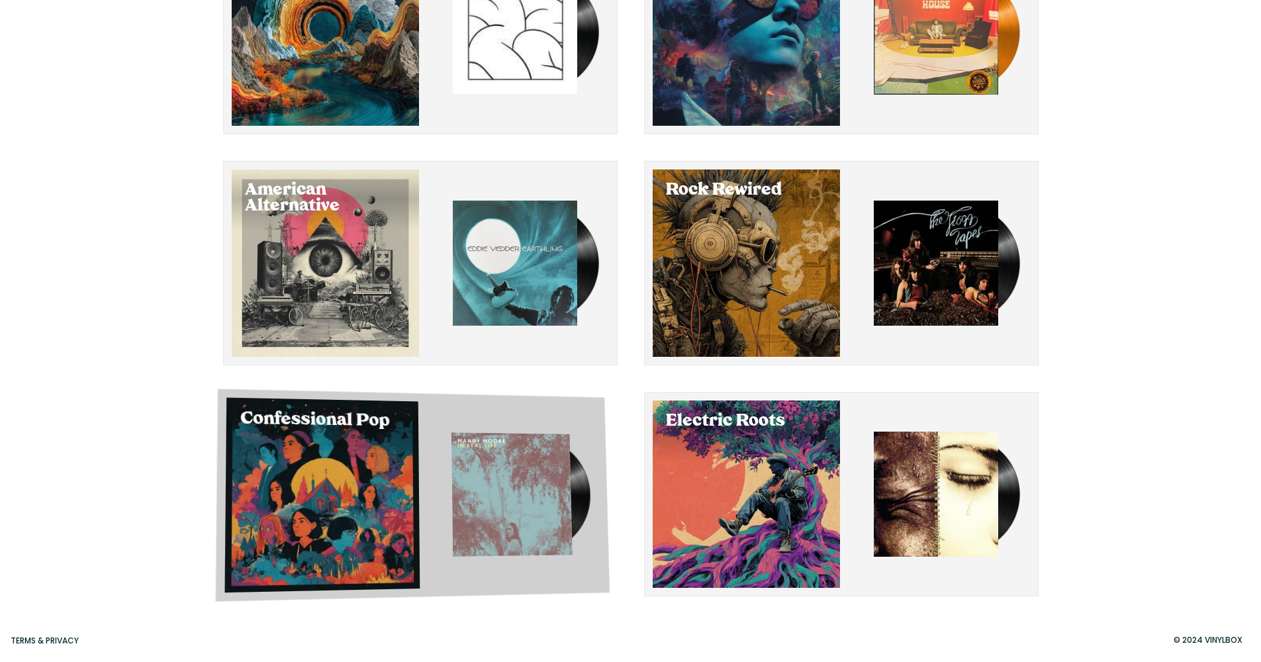
scroll to position [210, 0]
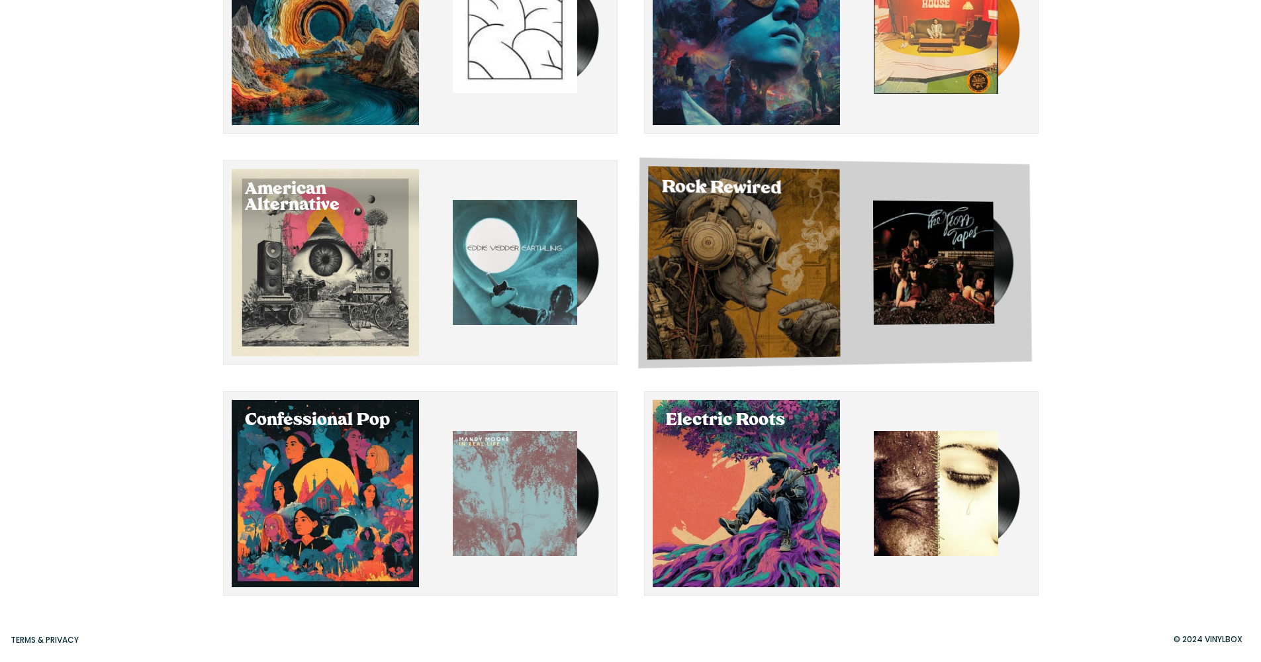
click at [923, 272] on img "button" at bounding box center [933, 263] width 121 height 124
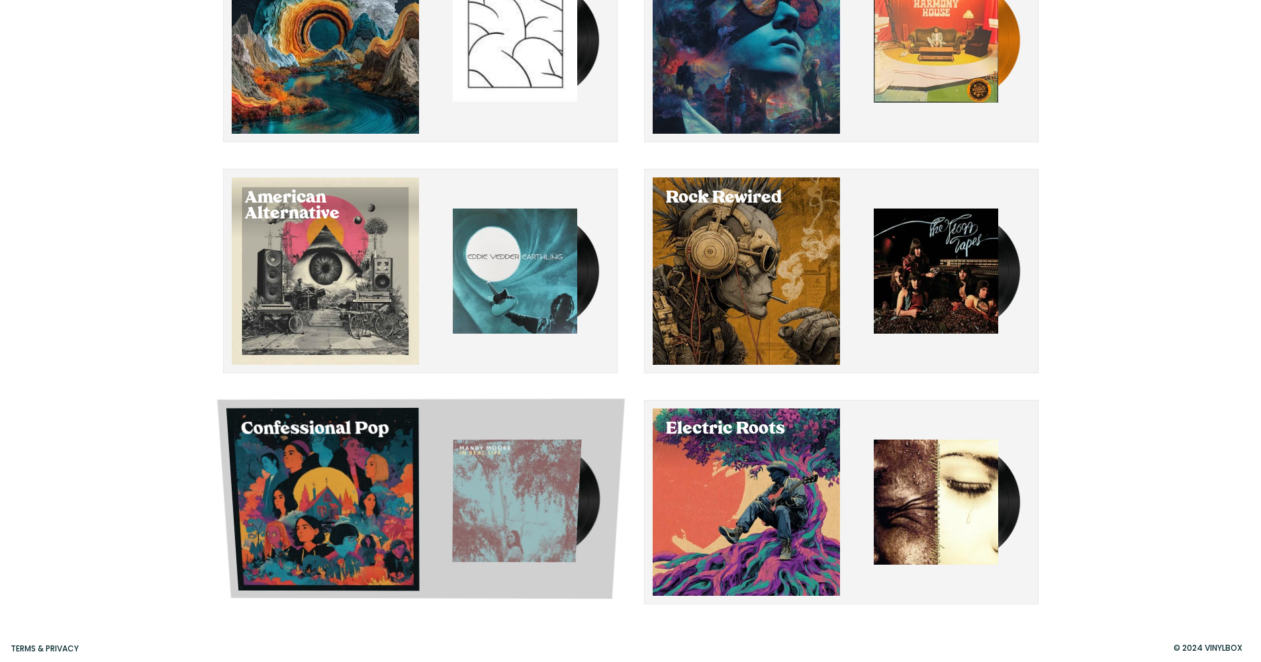
scroll to position [210, 0]
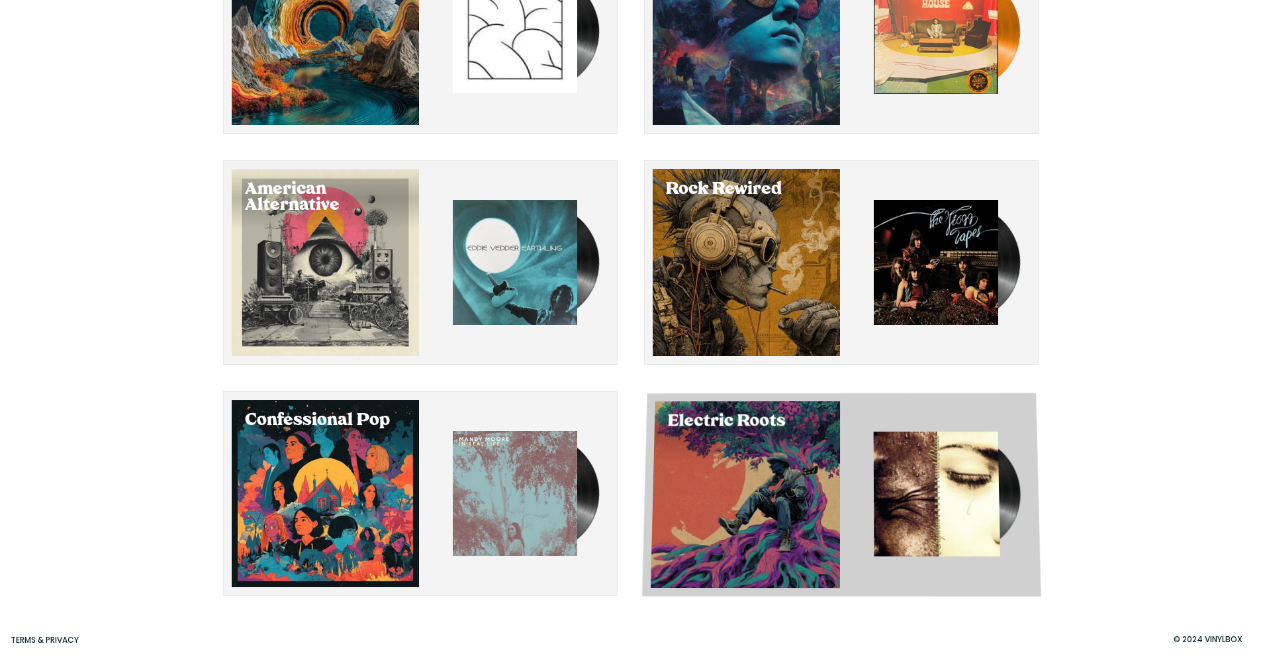
click at [837, 520] on div "Select Electric Roots" at bounding box center [744, 494] width 189 height 187
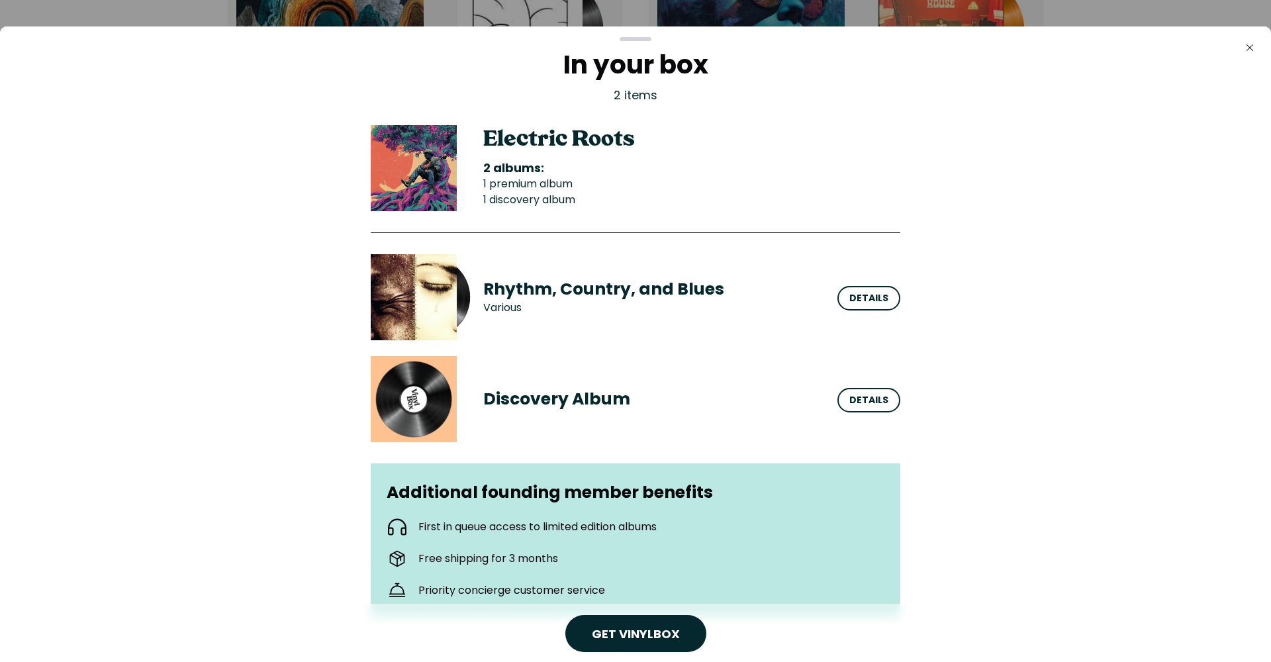
drag, startPoint x: 1250, startPoint y: 46, endPoint x: 1241, endPoint y: 47, distance: 9.3
click at [1250, 46] on icon "Close" at bounding box center [1249, 47] width 11 height 11
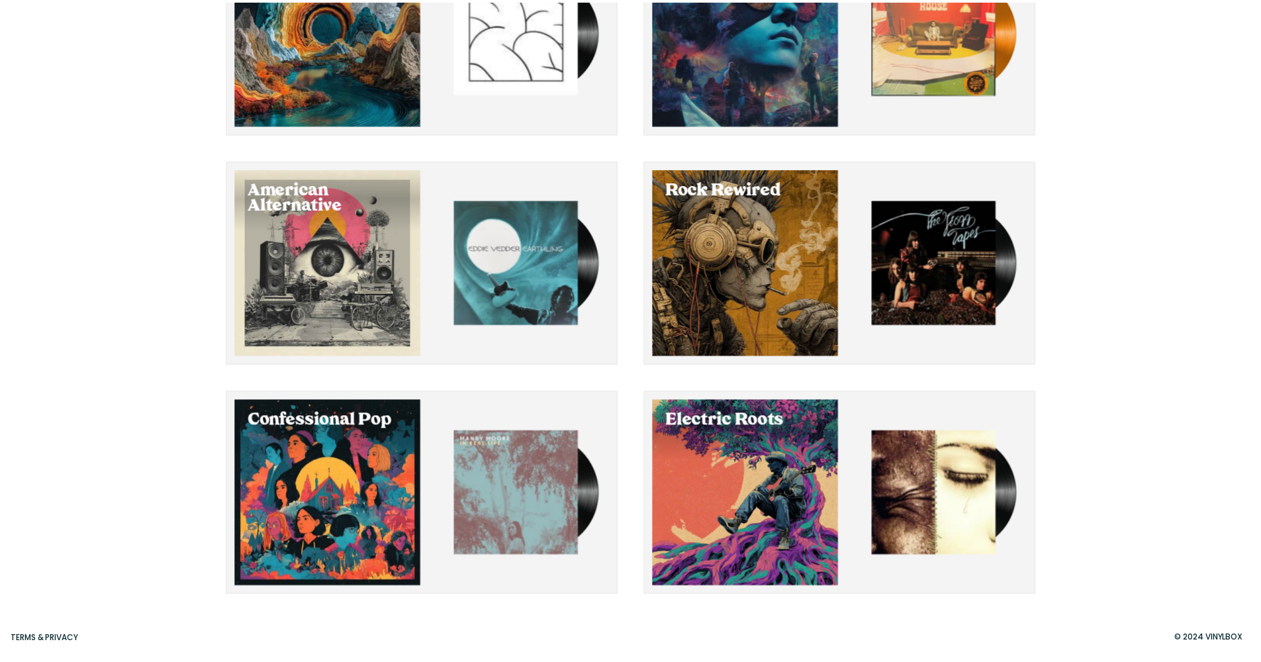
scroll to position [210, 0]
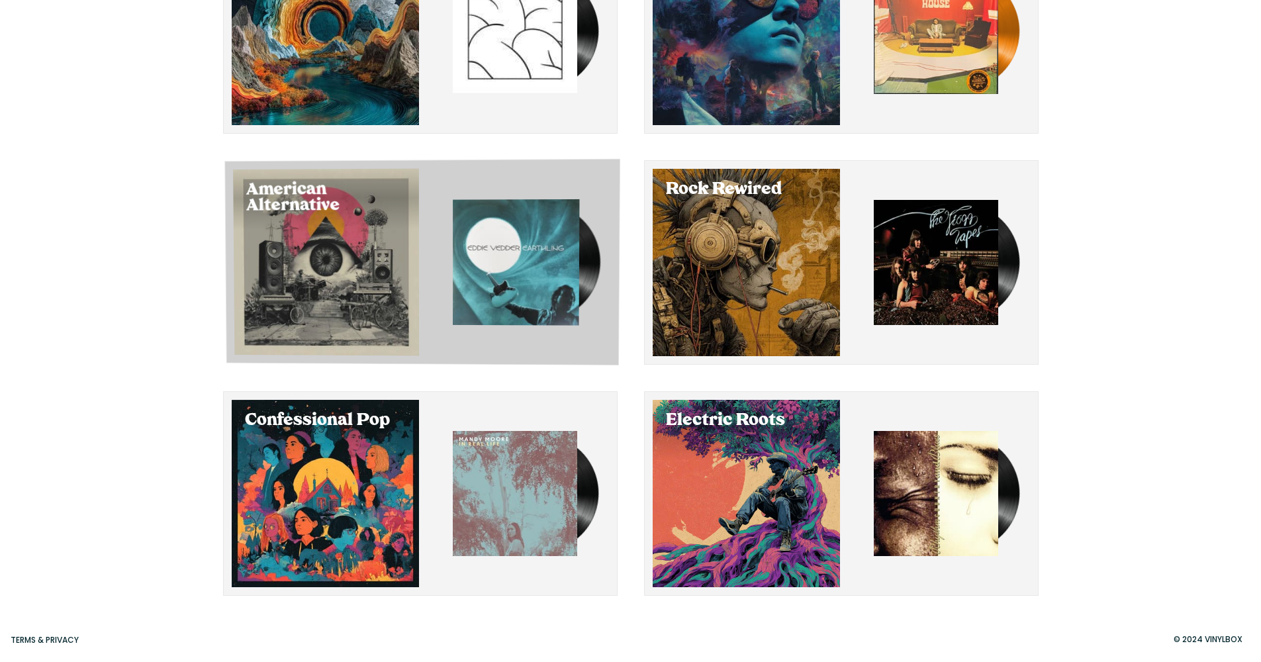
click at [389, 254] on div "Select American Alternative" at bounding box center [326, 262] width 186 height 187
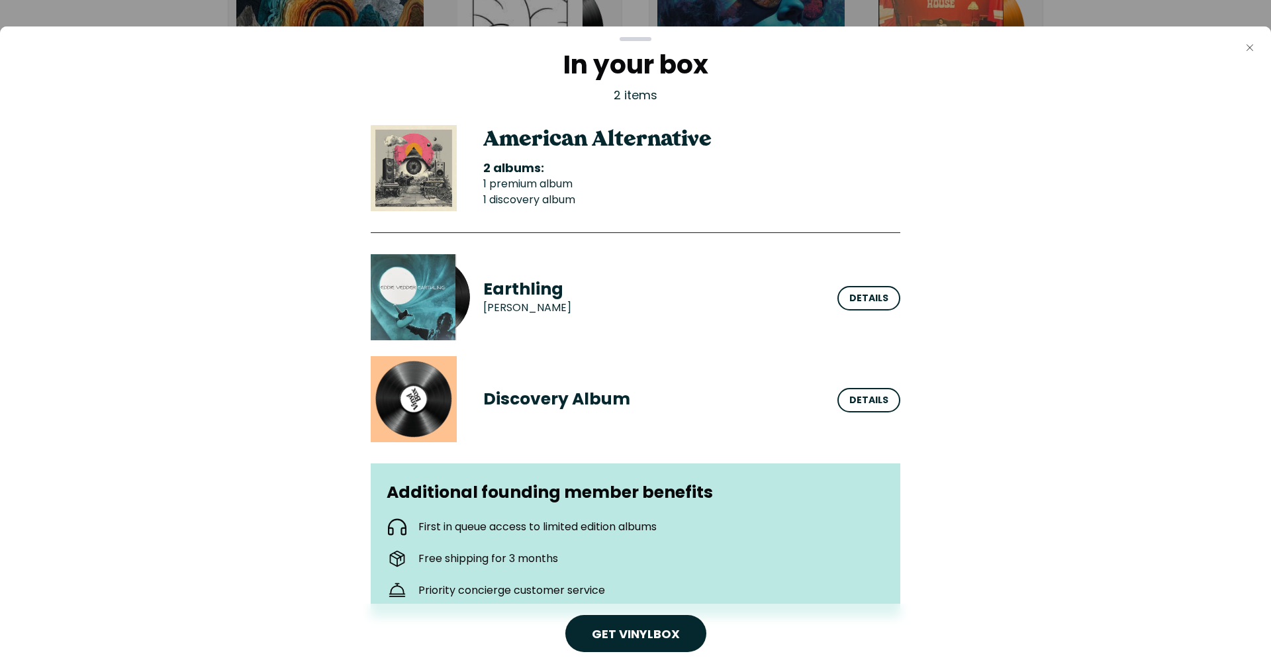
click at [1253, 48] on icon "Close" at bounding box center [1249, 47] width 11 height 11
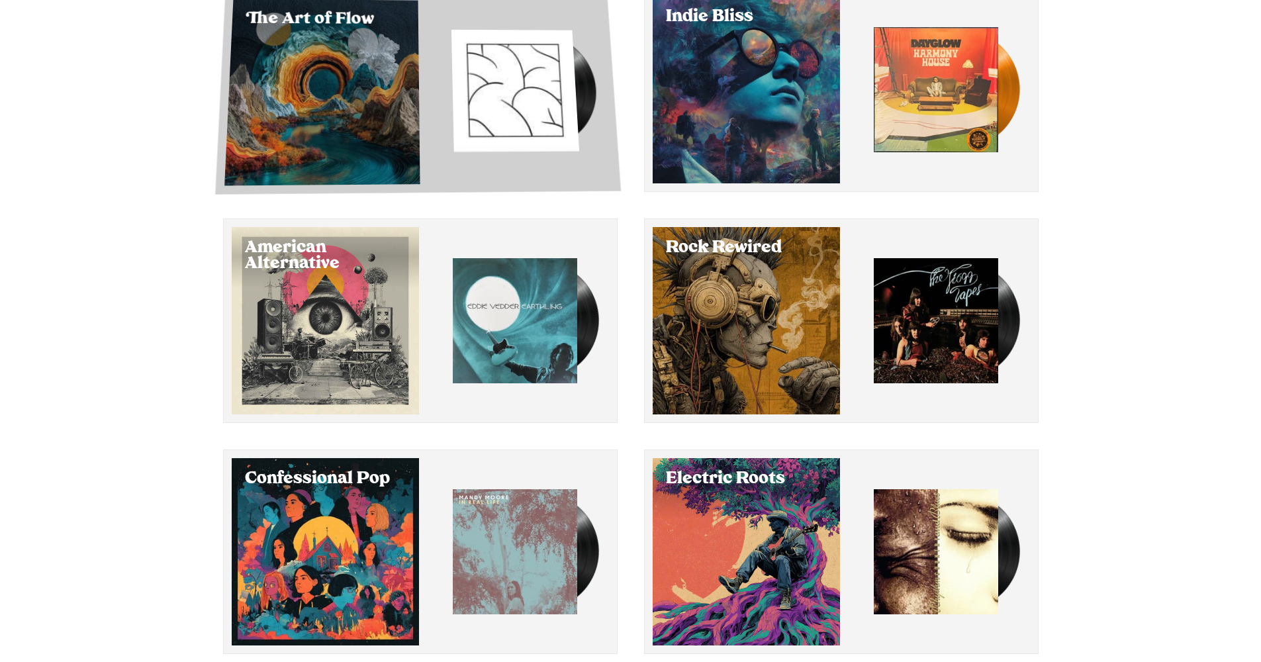
scroll to position [149, 0]
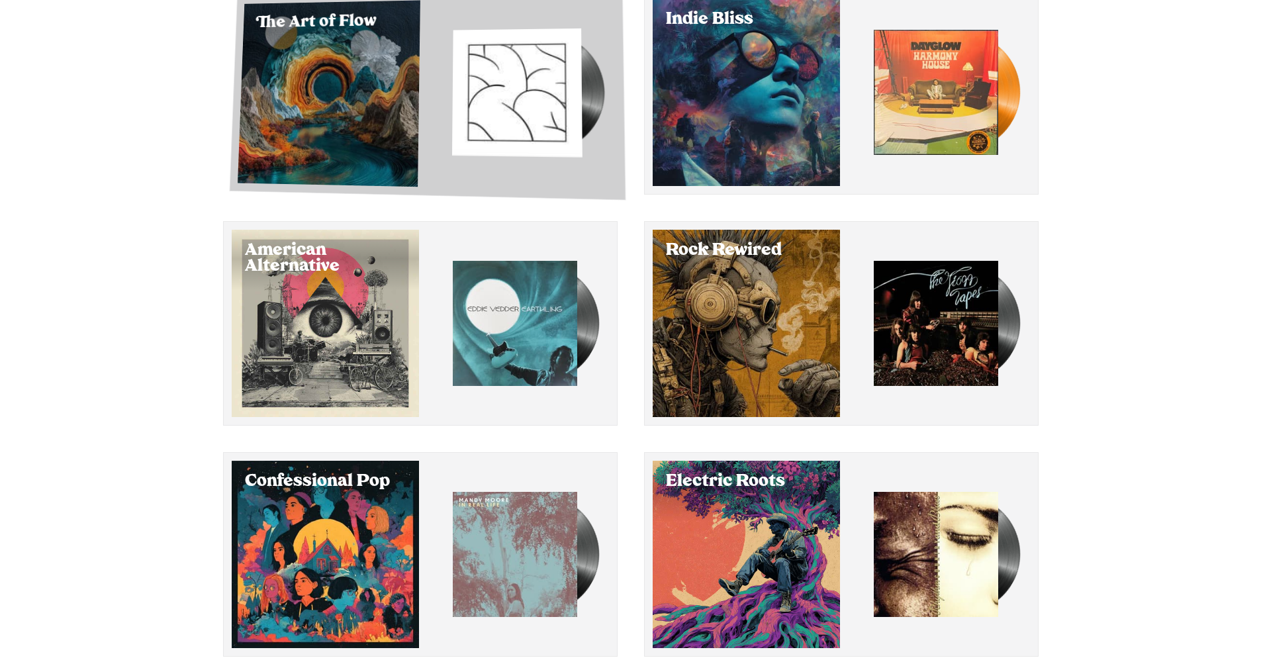
click at [317, 122] on div "Select The Art of Flow" at bounding box center [328, 93] width 183 height 187
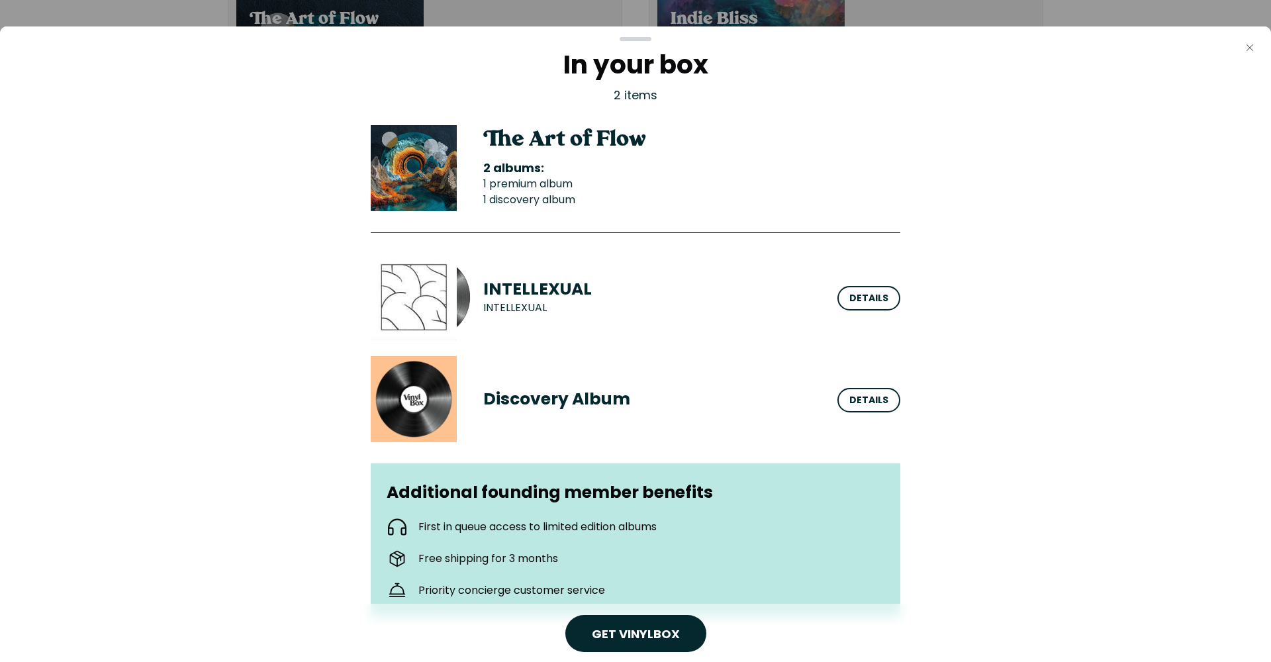
click at [1250, 46] on icon "Close" at bounding box center [1249, 47] width 11 height 11
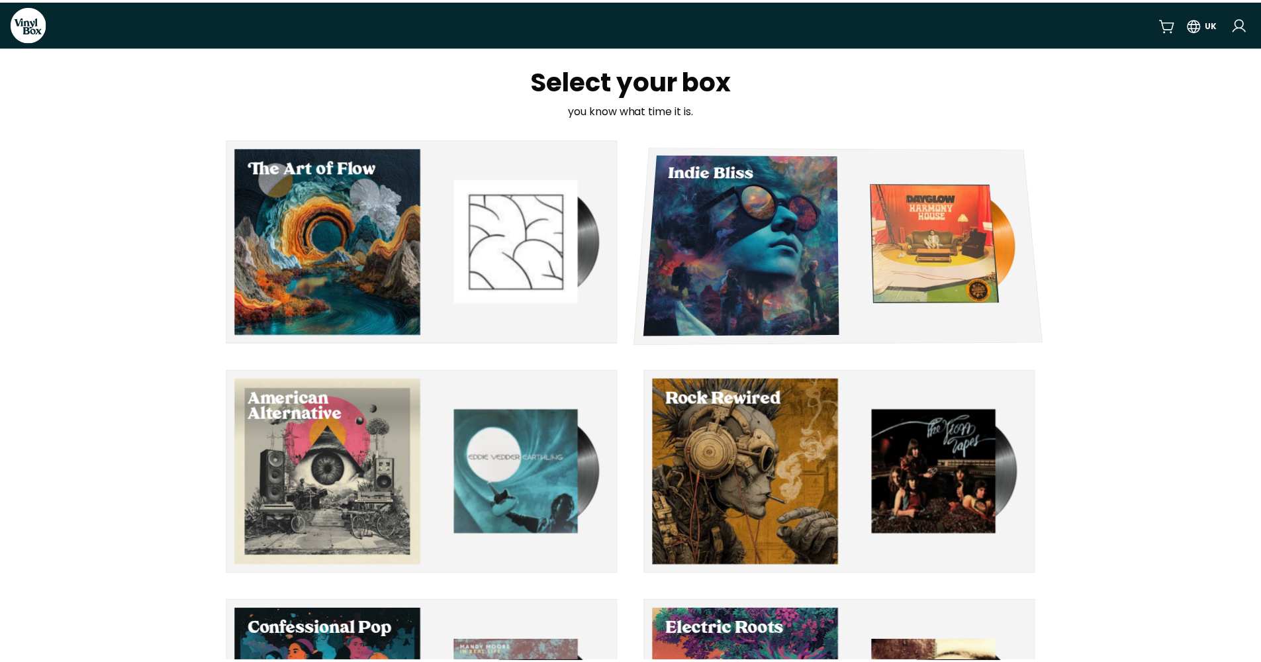
scroll to position [149, 0]
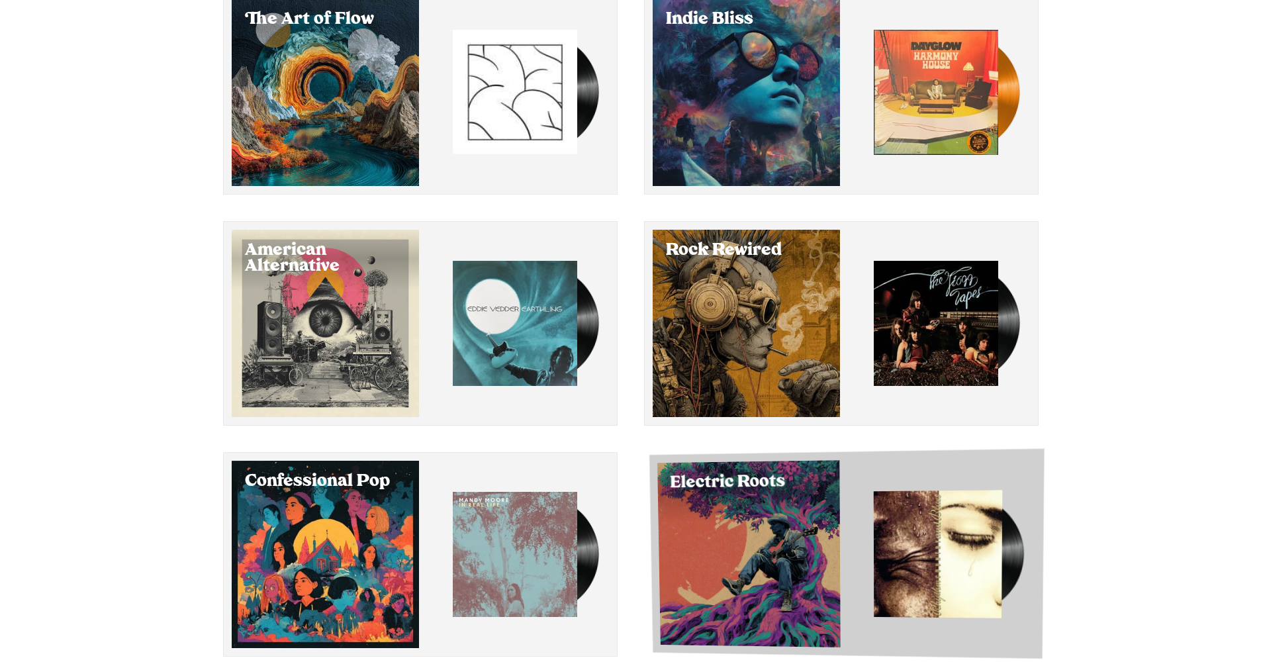
click at [769, 539] on div "Select Electric Roots" at bounding box center [748, 553] width 183 height 187
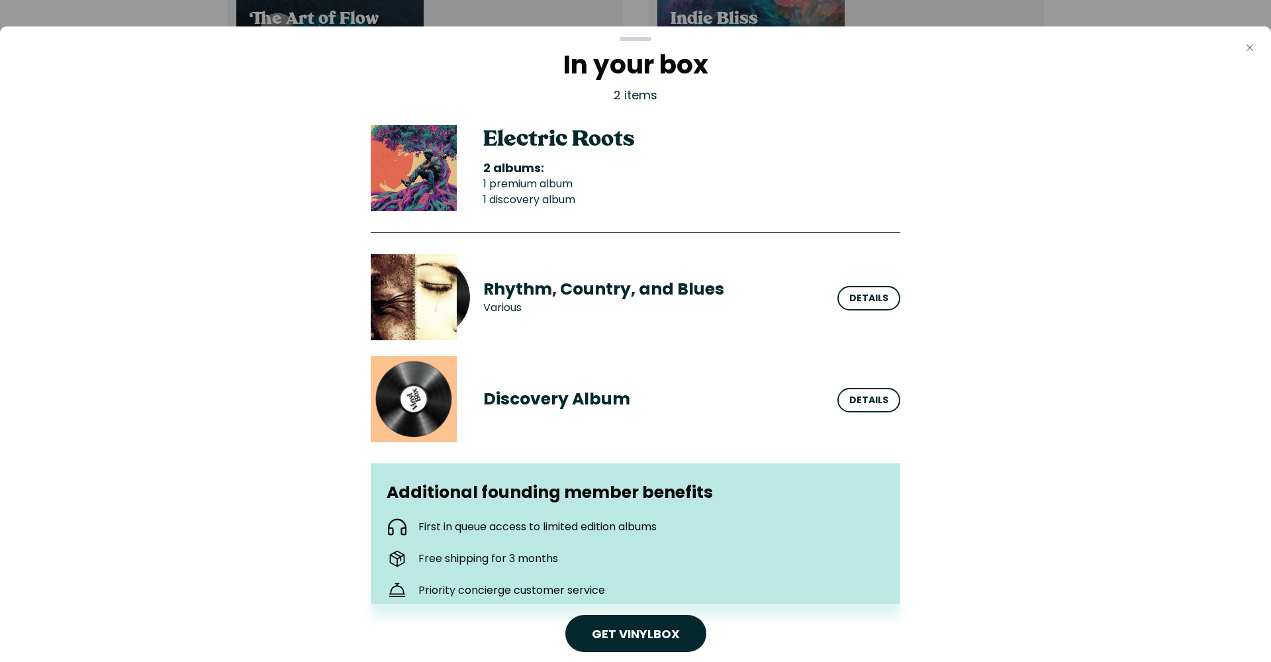
click at [1251, 45] on icon "Close" at bounding box center [1249, 47] width 11 height 11
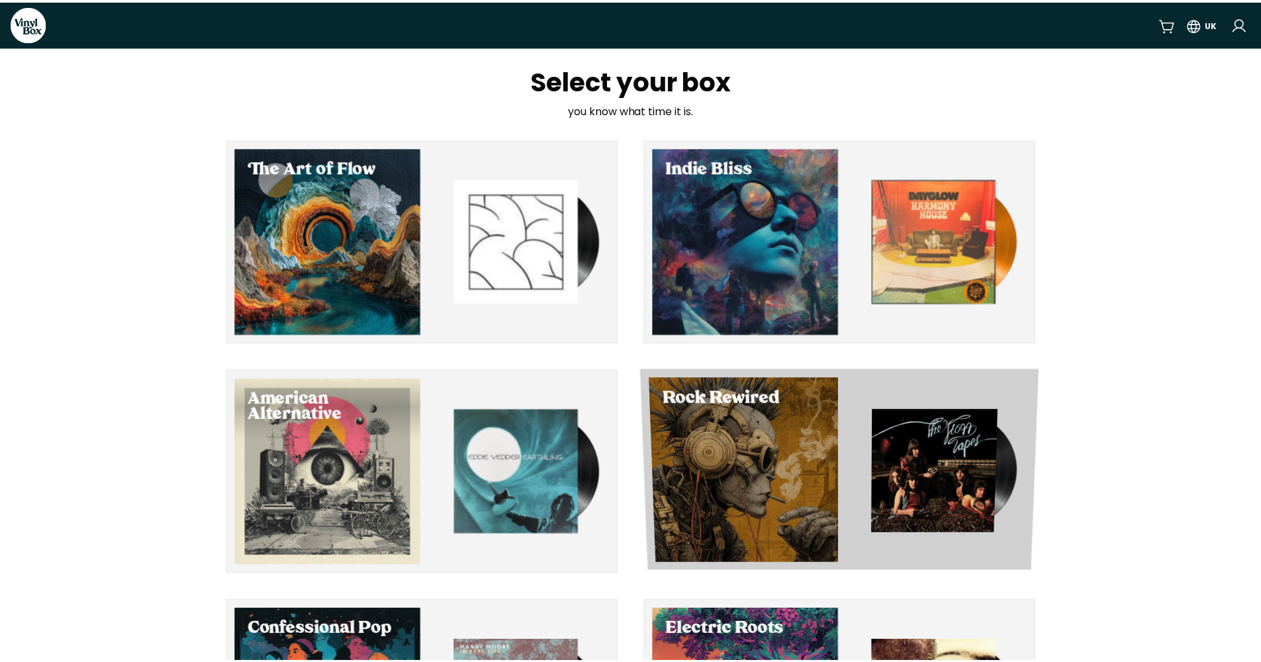
scroll to position [149, 0]
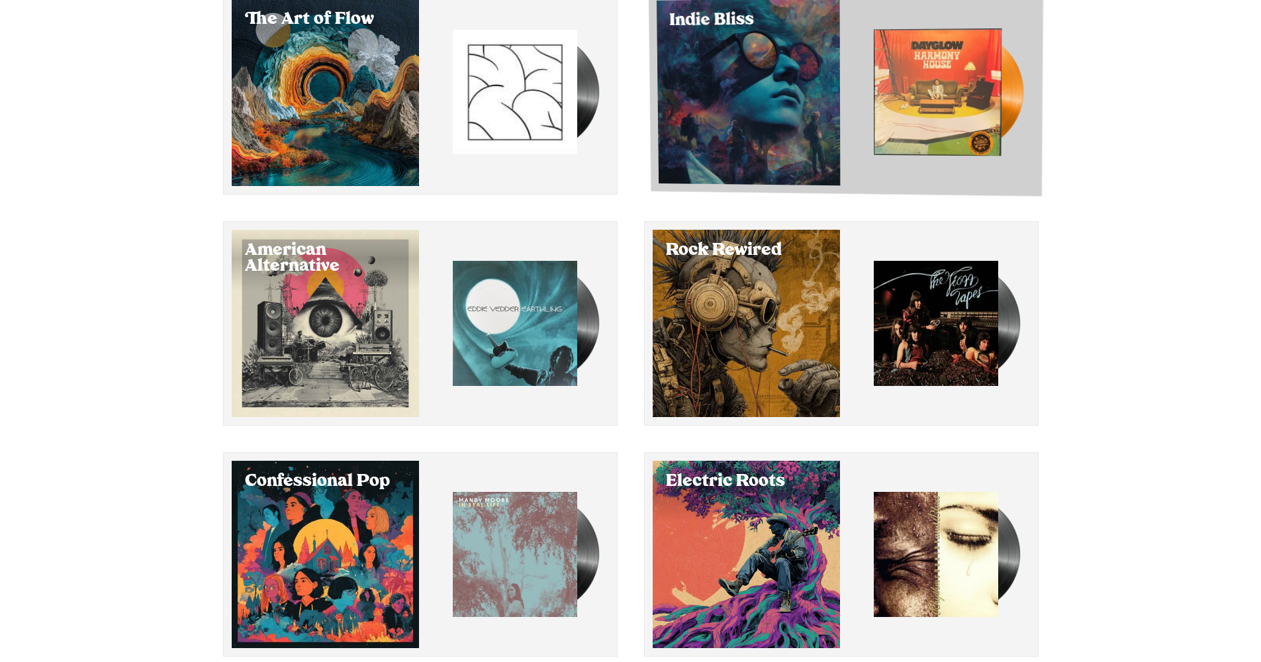
click at [782, 82] on div "Select Indie Bliss" at bounding box center [747, 91] width 183 height 187
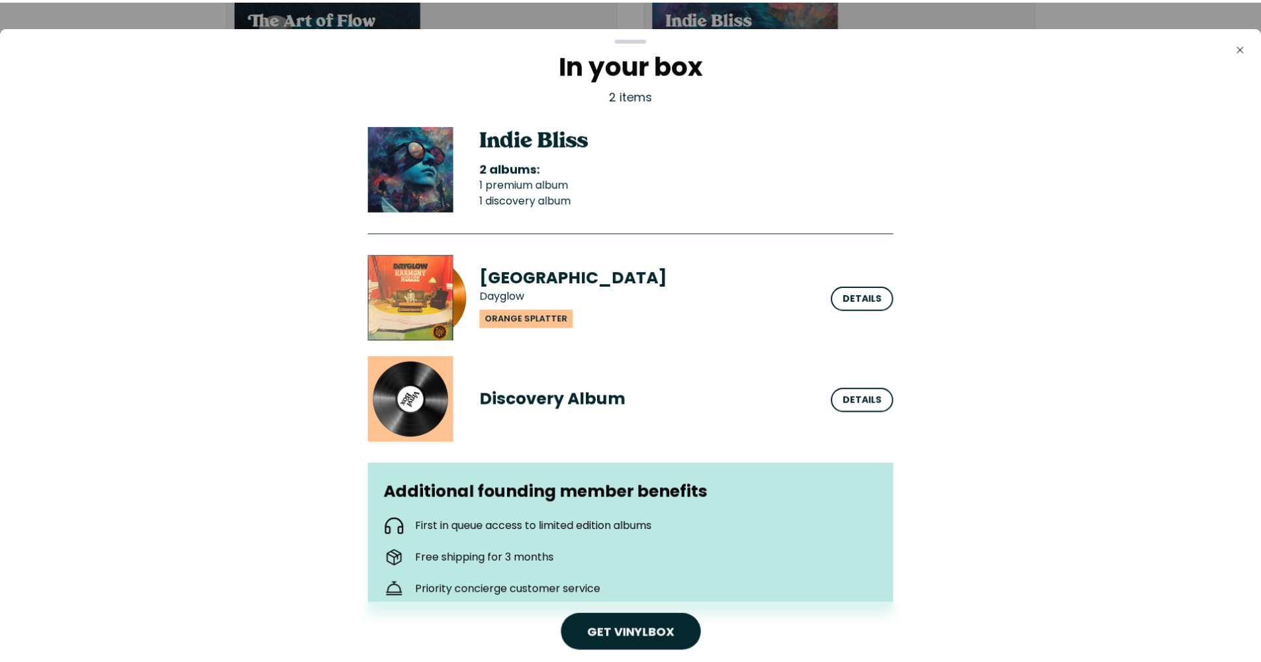
scroll to position [71, 0]
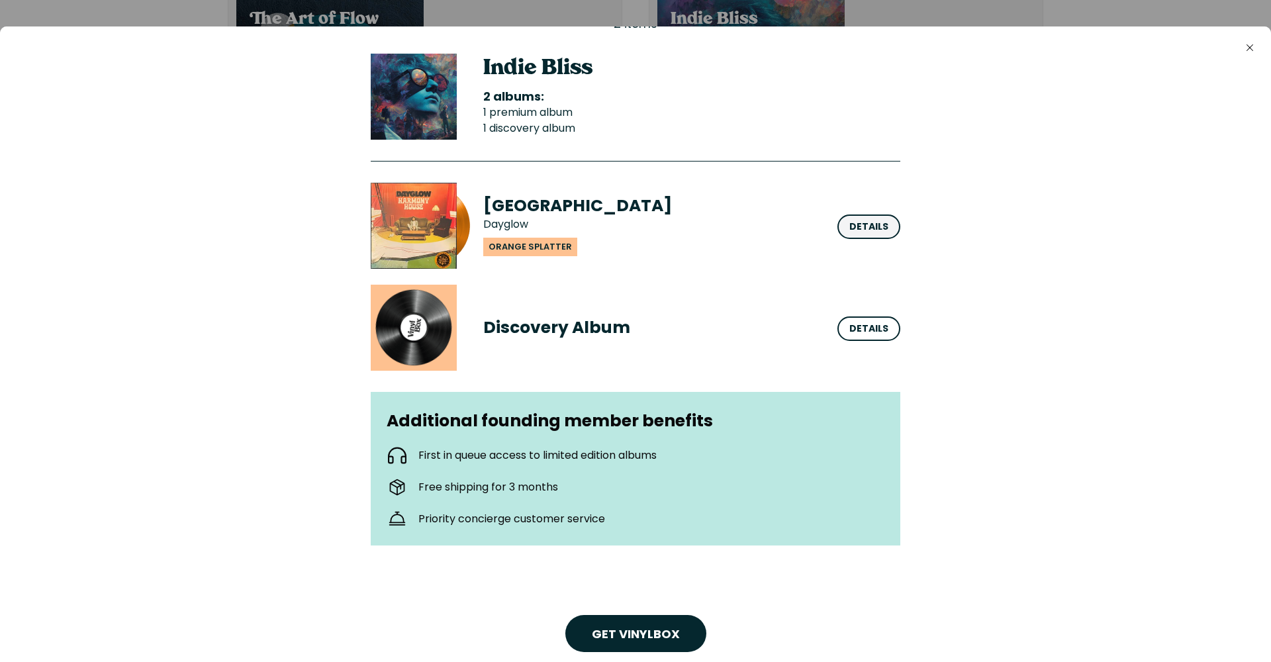
click at [865, 226] on div "Details" at bounding box center [868, 227] width 39 height 14
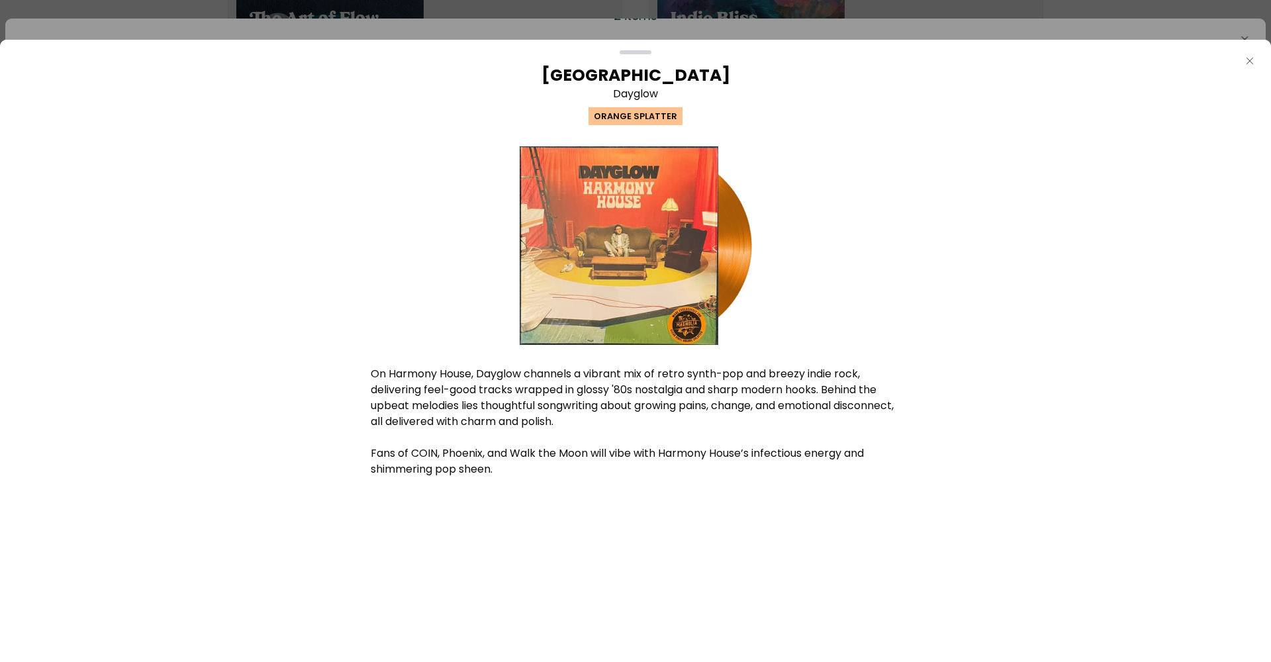
click at [1253, 63] on icon "Close" at bounding box center [1249, 61] width 11 height 11
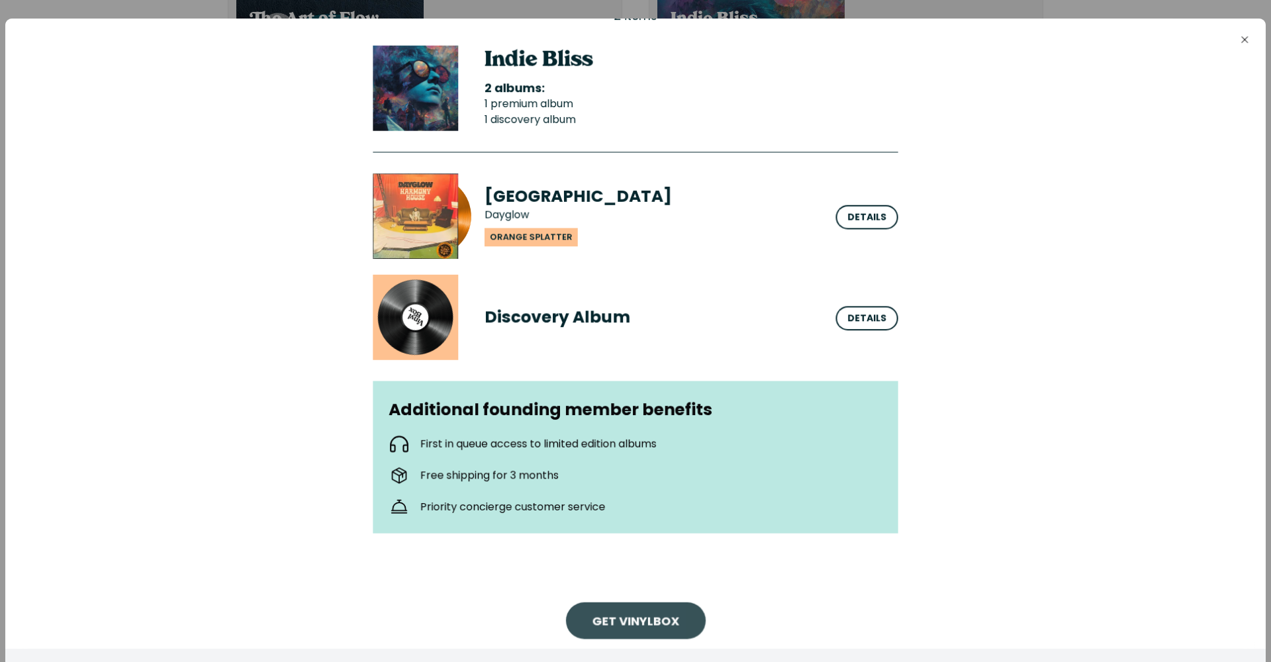
click at [622, 624] on link "Get VinylBox" at bounding box center [635, 620] width 87 height 17
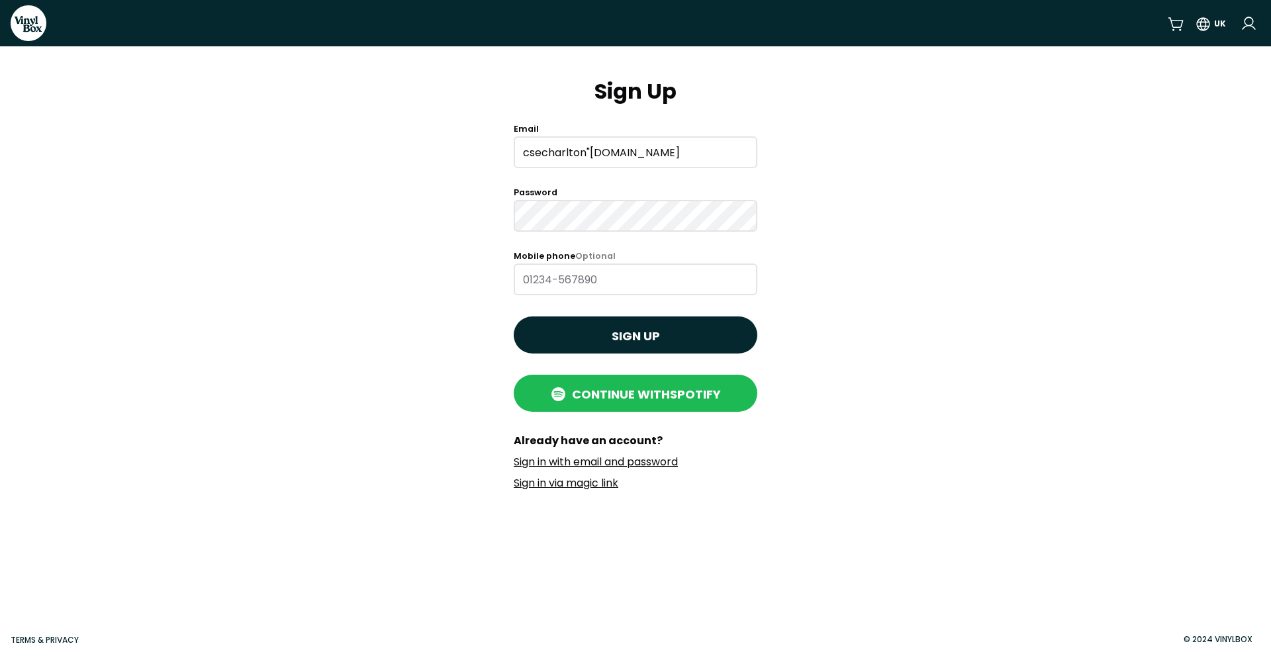
drag, startPoint x: 590, startPoint y: 152, endPoint x: 596, endPoint y: 156, distance: 7.2
click at [590, 153] on input "csecharlton"gmail.com" at bounding box center [636, 152] width 244 height 32
type input "csecharlton@gmail.com"
click at [656, 279] on input "Mobile phone Optional" at bounding box center [636, 279] width 244 height 32
click at [633, 464] on link "Sign in with email and password" at bounding box center [596, 461] width 164 height 15
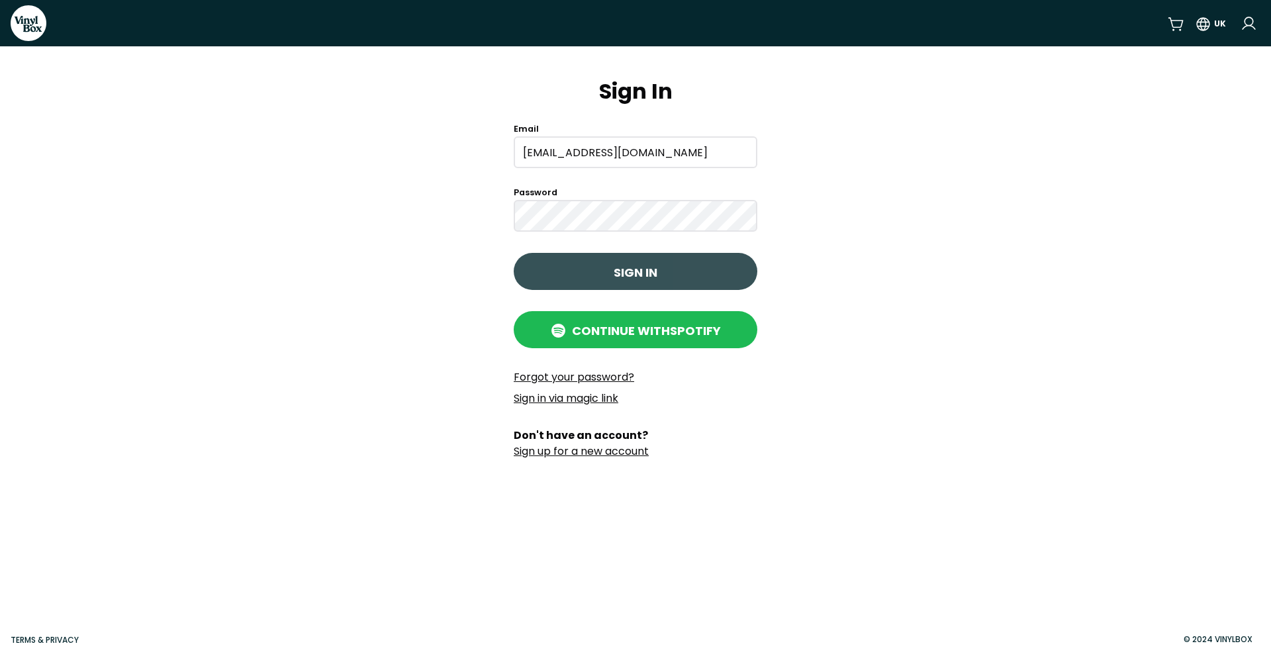
click at [683, 271] on button "Sign in" at bounding box center [636, 271] width 244 height 37
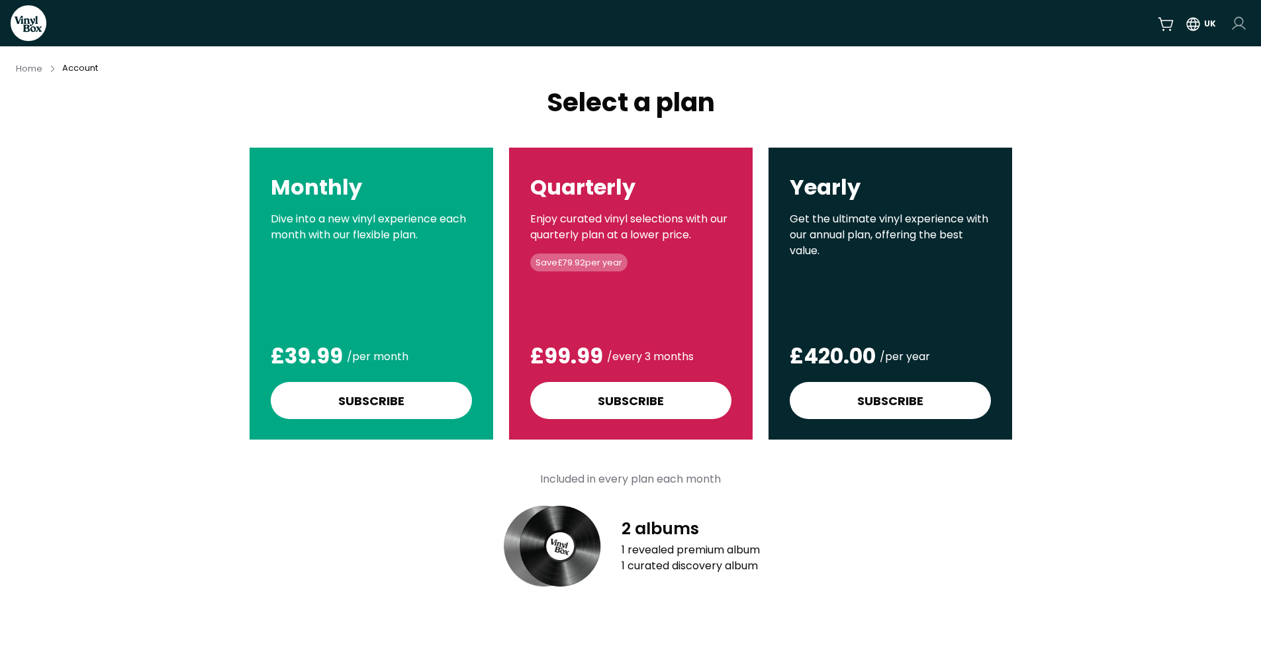
click at [1235, 24] on html "VinylBox UK Home Account Select a plan Monthly Dive into a new vinyl experience…" at bounding box center [630, 331] width 1261 height 662
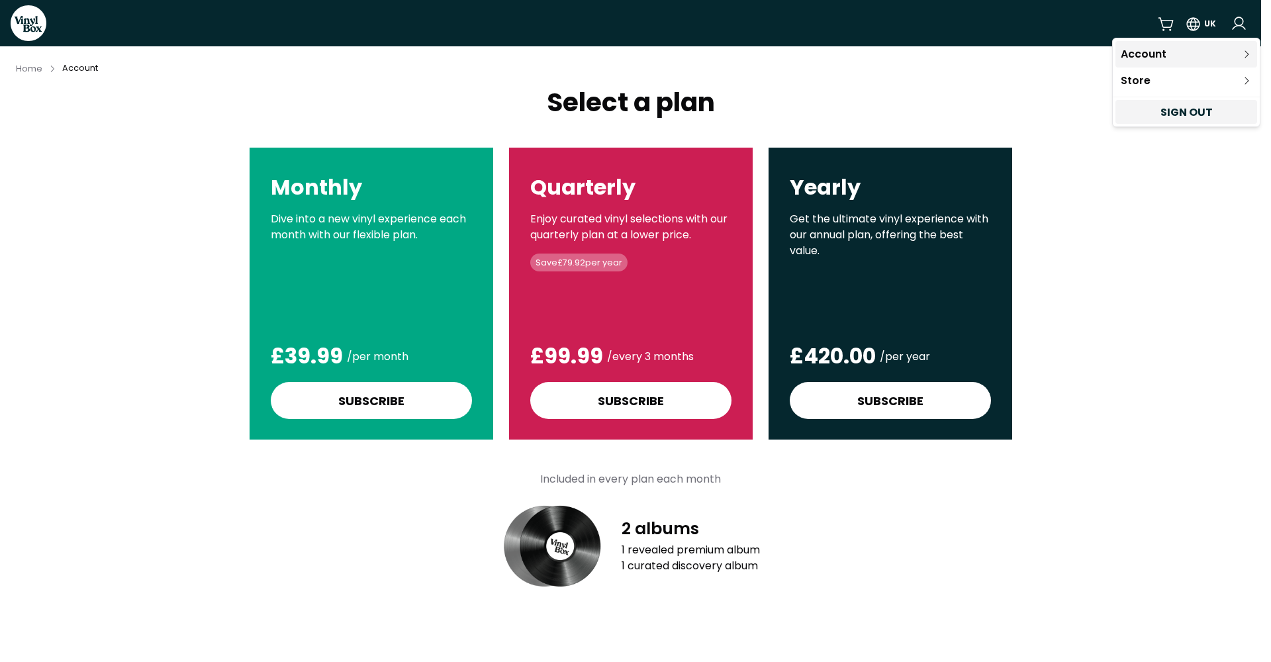
click at [1139, 56] on link "Account" at bounding box center [1186, 54] width 142 height 26
click at [1247, 54] on icon at bounding box center [1246, 54] width 11 height 11
click at [1147, 53] on link "Account" at bounding box center [1186, 54] width 142 height 26
click at [1120, 78] on link "Store" at bounding box center [1186, 81] width 142 height 26
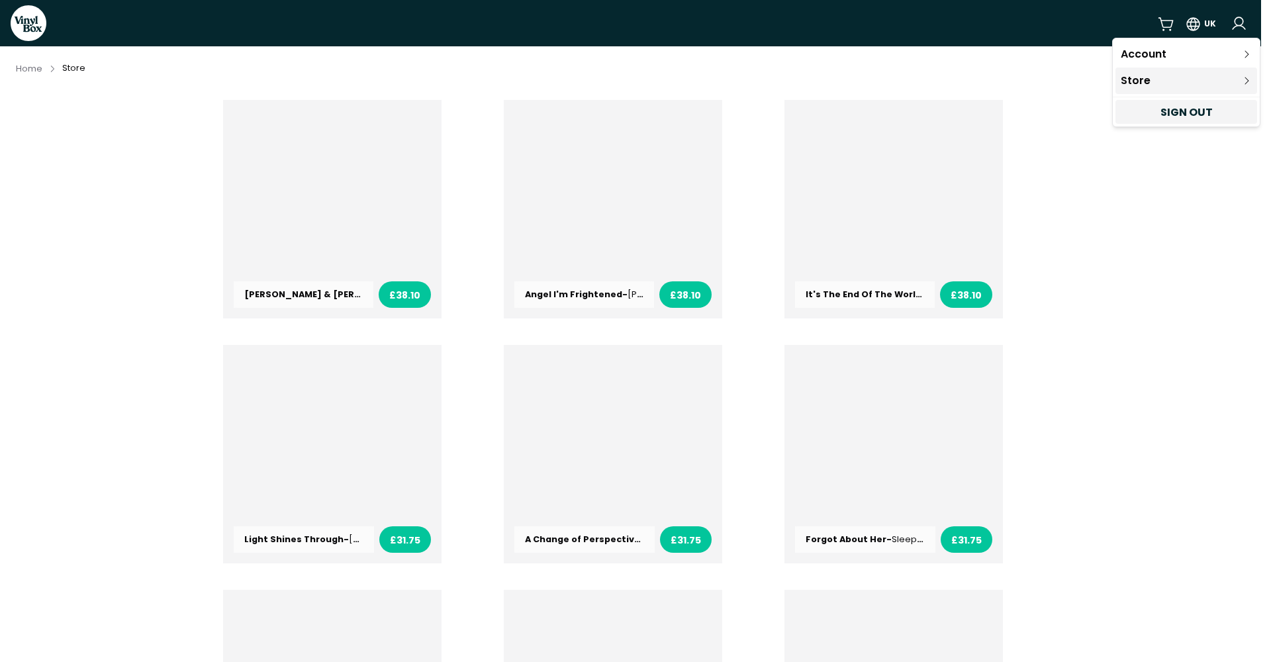
click at [1244, 83] on icon at bounding box center [1246, 80] width 11 height 11
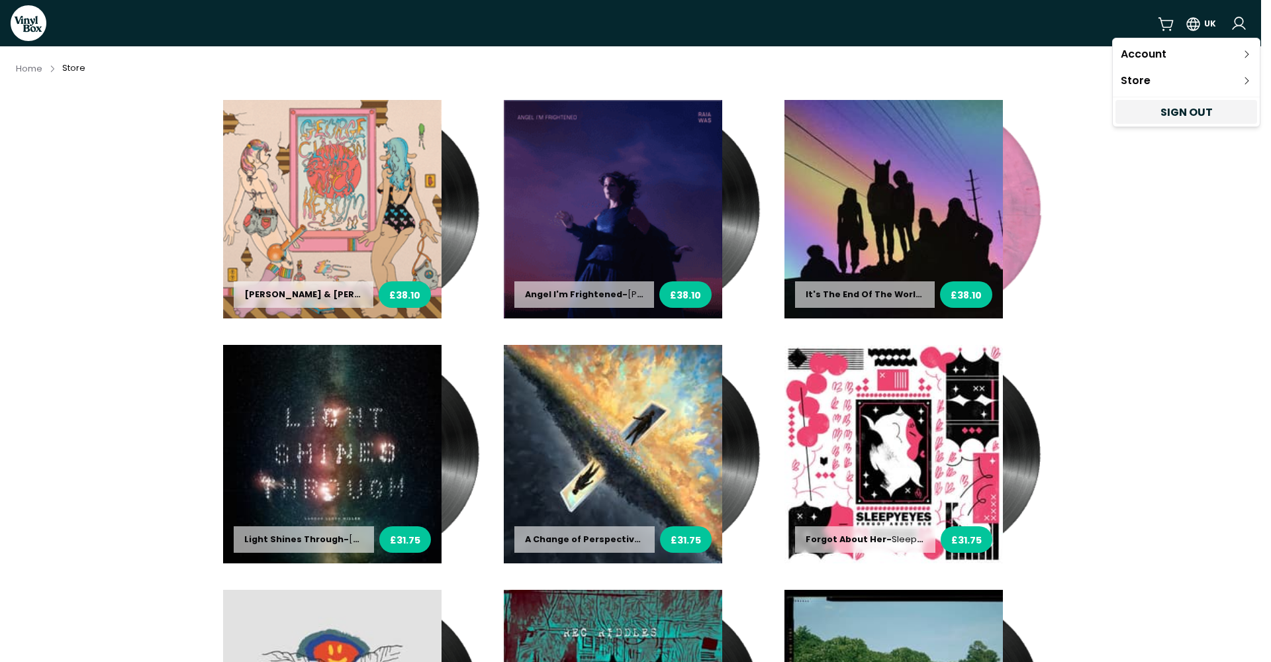
click at [26, 21] on html "VinylBox UK Home Store George Clanton & Nick Hexum - George Clanton & Nick Hexu…" at bounding box center [635, 331] width 1271 height 662
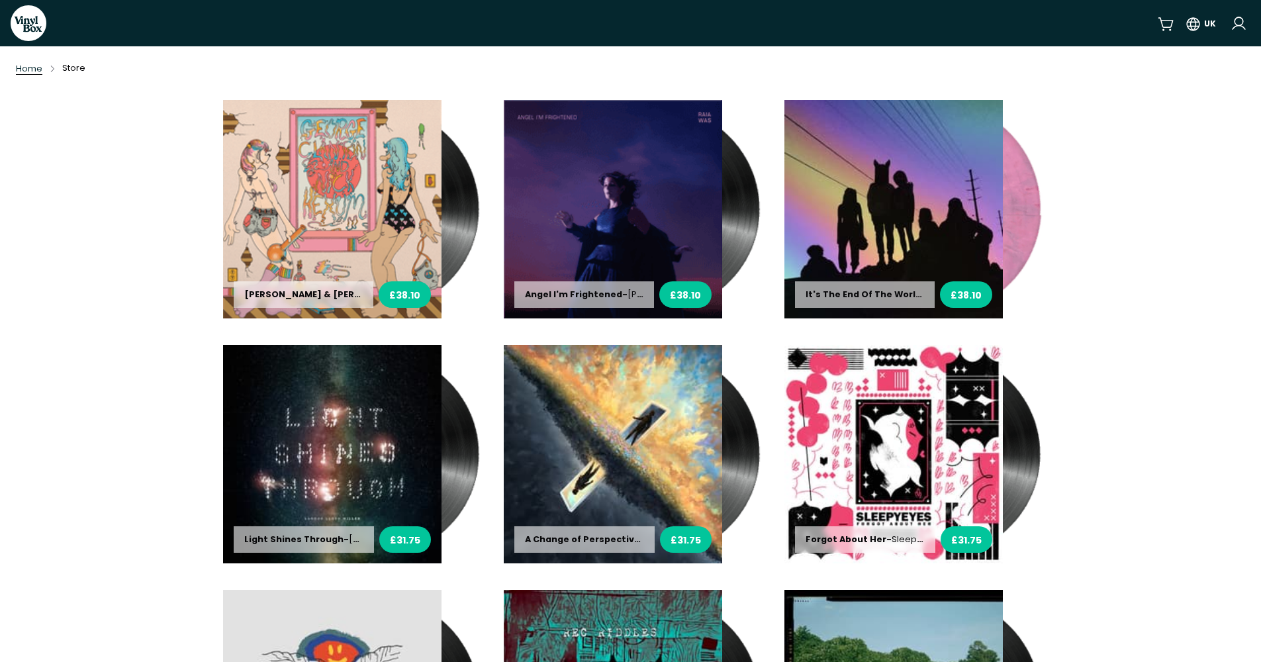
click at [28, 71] on span "Home" at bounding box center [29, 68] width 26 height 11
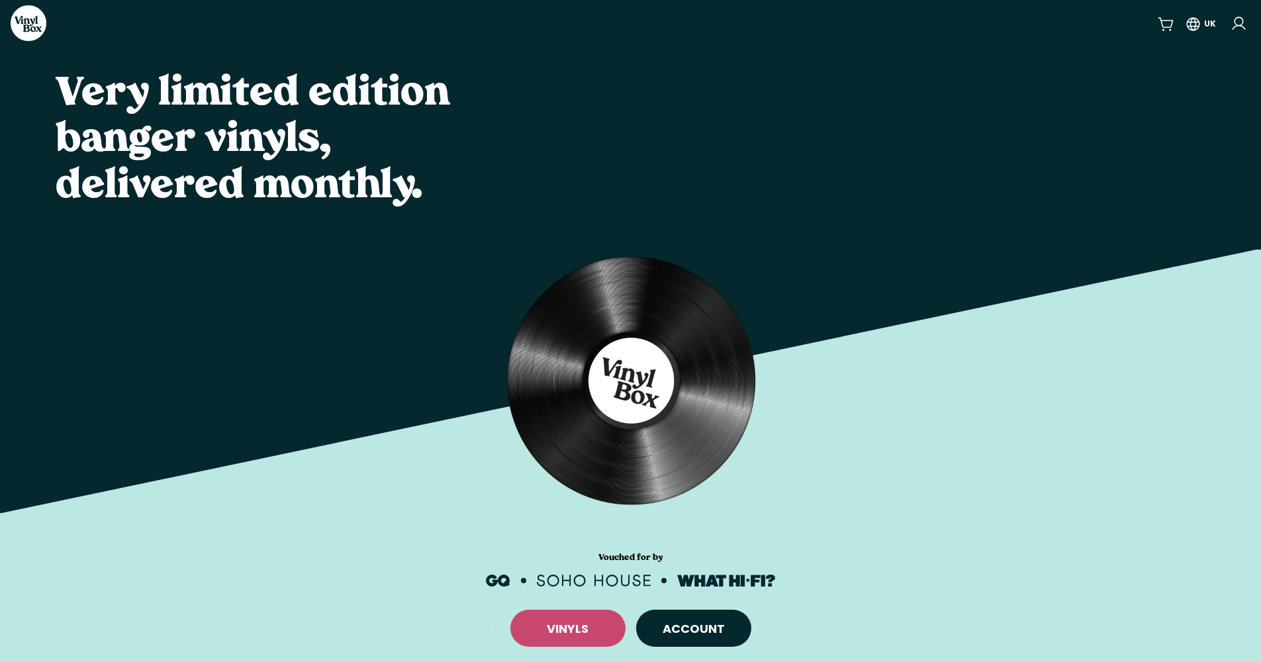
click at [580, 623] on link "VINYLS" at bounding box center [568, 628] width 42 height 17
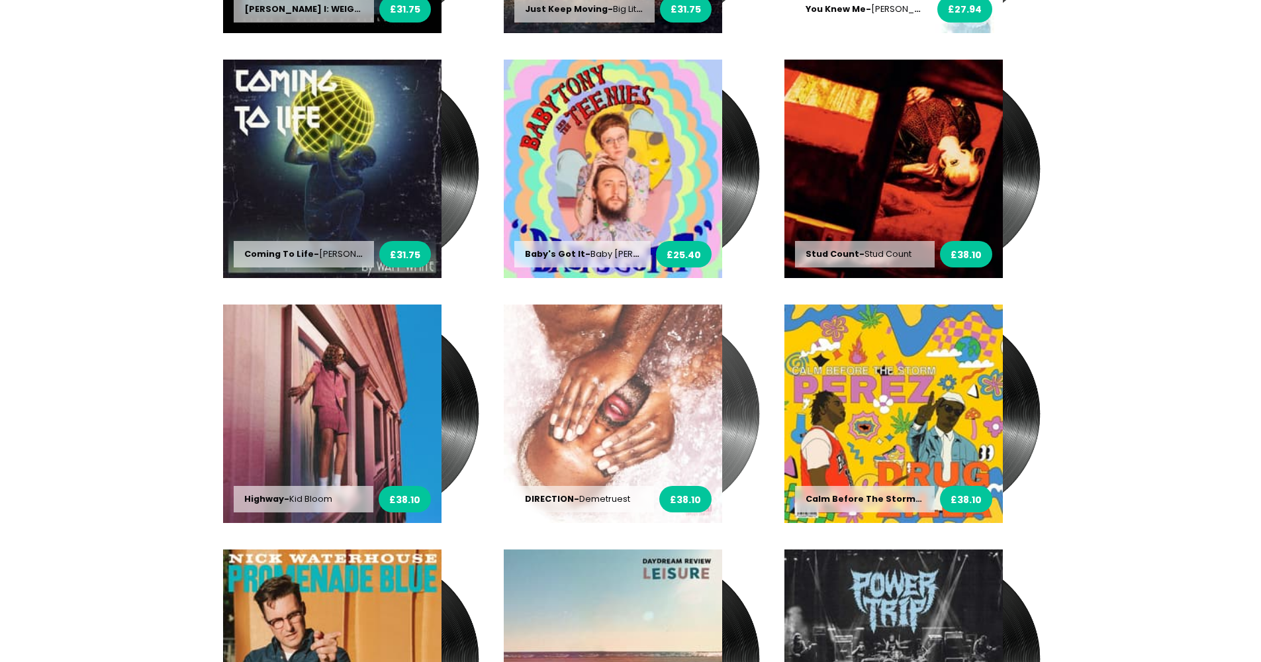
scroll to position [1193, 0]
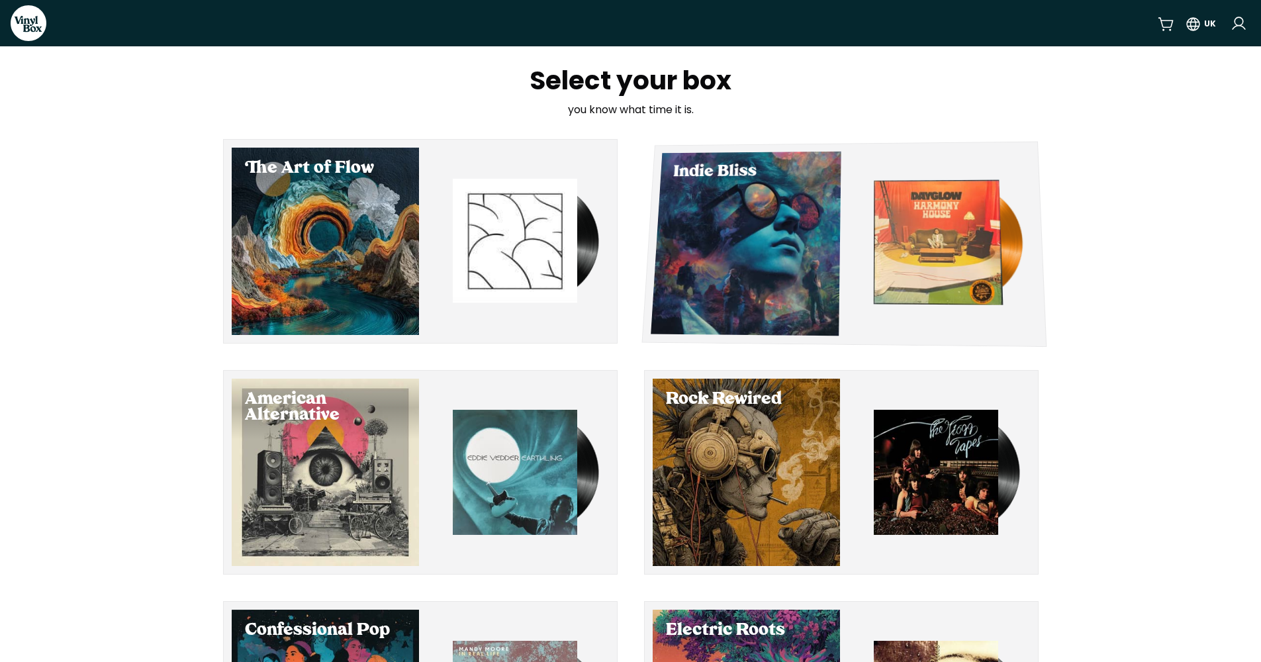
click at [790, 296] on div "Select Indie Bliss" at bounding box center [746, 244] width 191 height 185
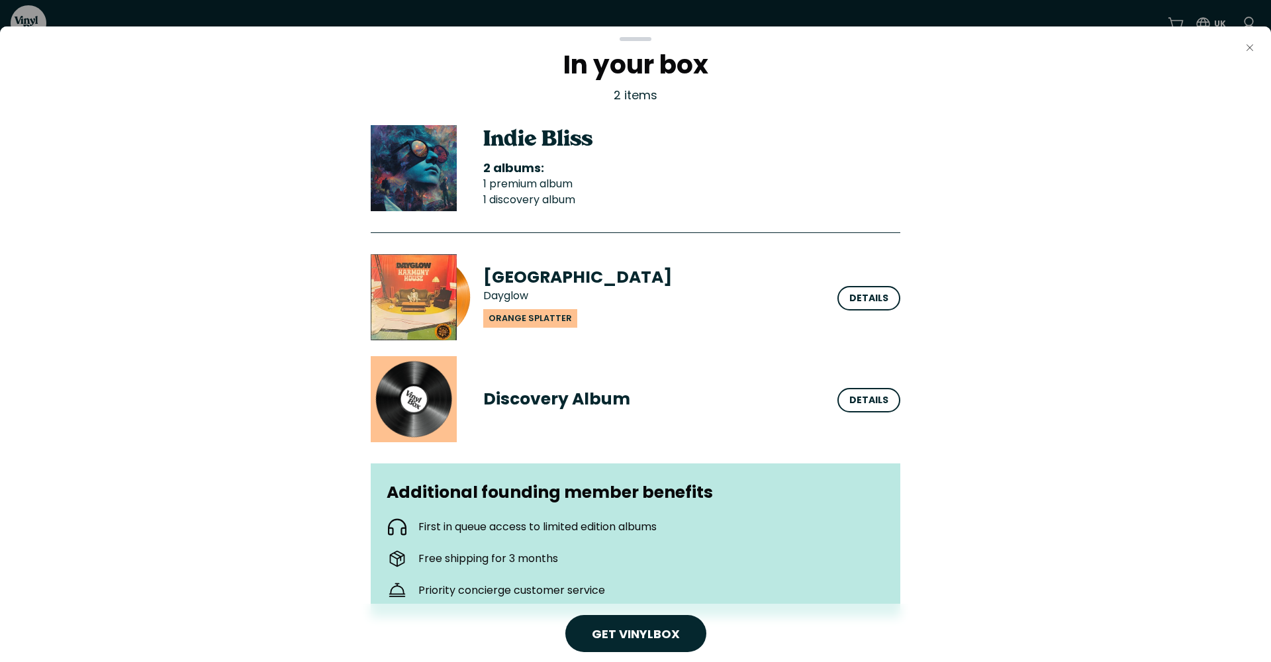
click at [1249, 45] on icon "Close" at bounding box center [1249, 47] width 11 height 11
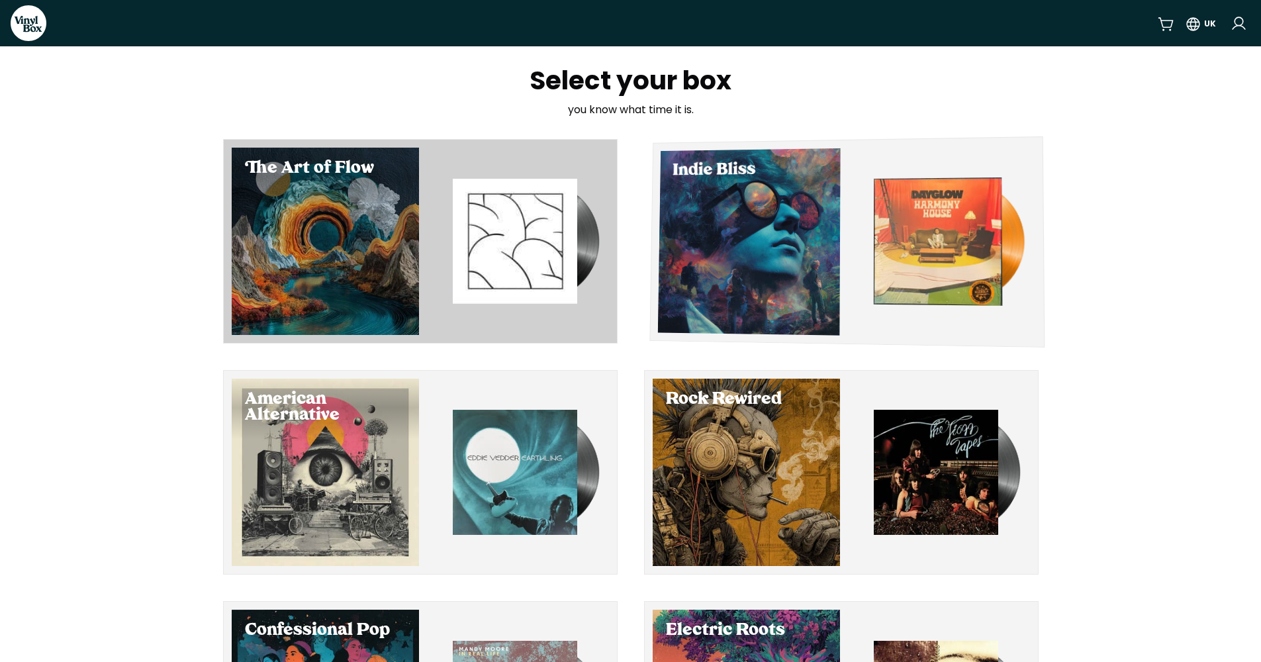
click at [762, 254] on div "Select Indie Bliss" at bounding box center [748, 241] width 183 height 187
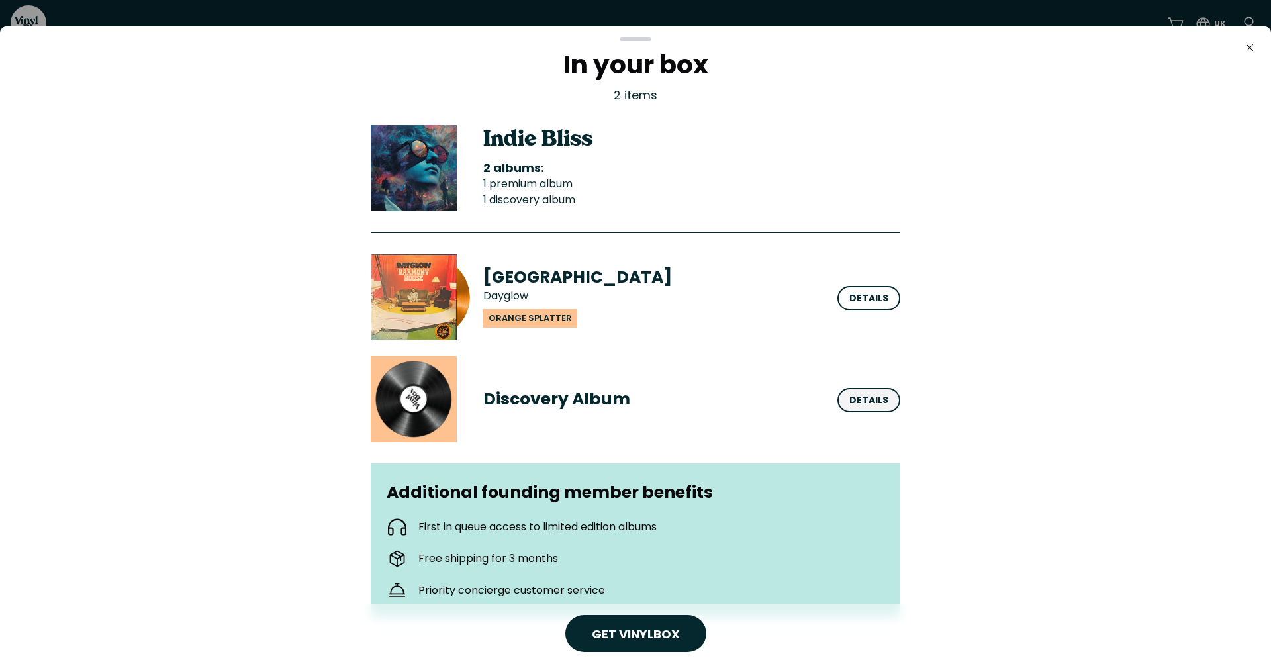
click at [860, 402] on div "Details" at bounding box center [868, 400] width 39 height 14
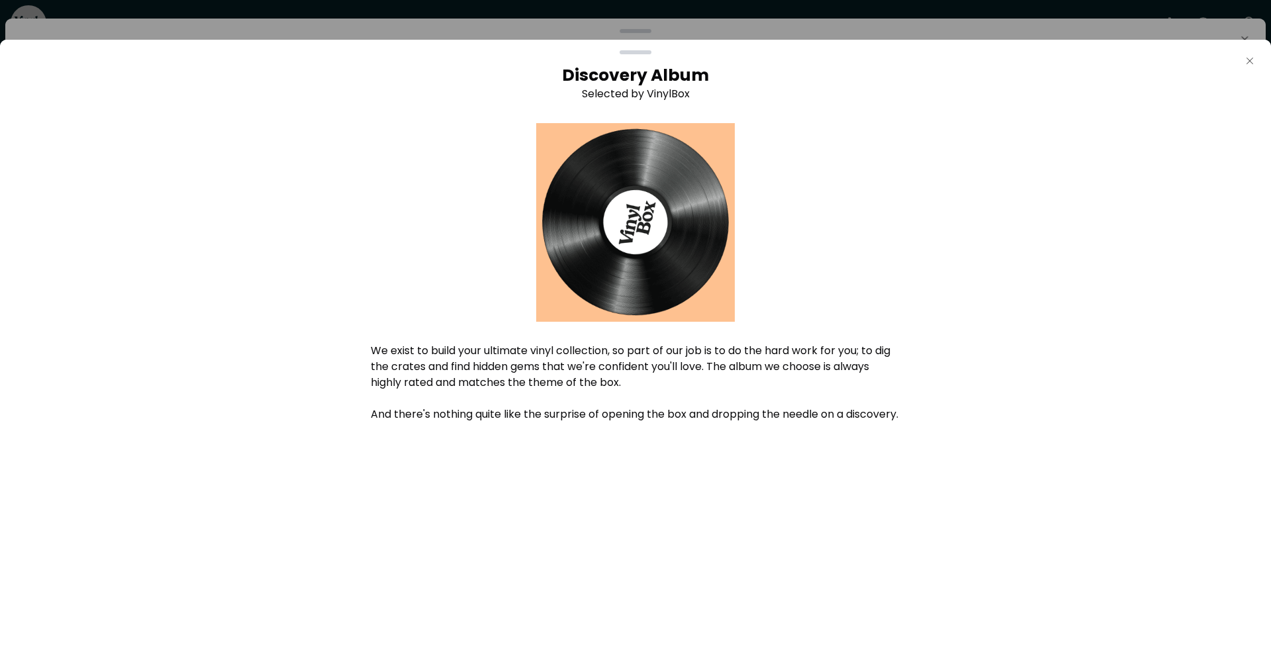
click at [1247, 63] on icon "Close" at bounding box center [1249, 61] width 11 height 11
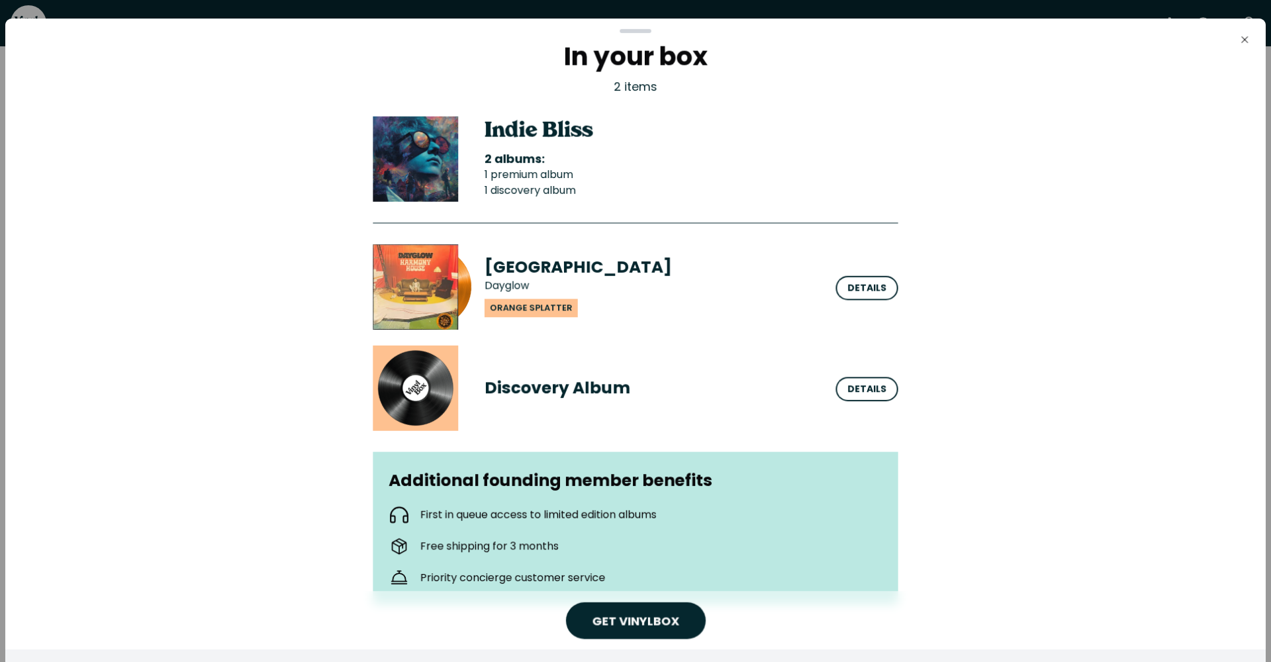
click at [665, 531] on ul "First in queue access to limited edition albums Free shipping for 3 months Prio…" at bounding box center [635, 546] width 494 height 84
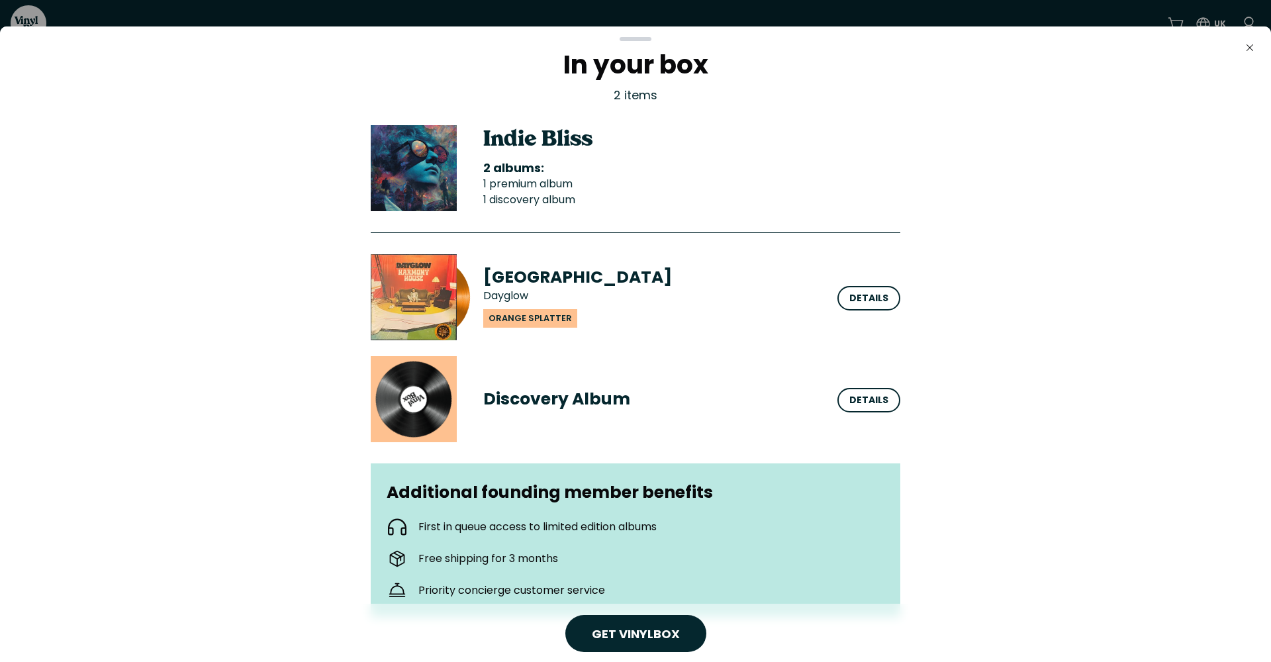
click at [622, 170] on h3 "2 albums:" at bounding box center [691, 168] width 417 height 16
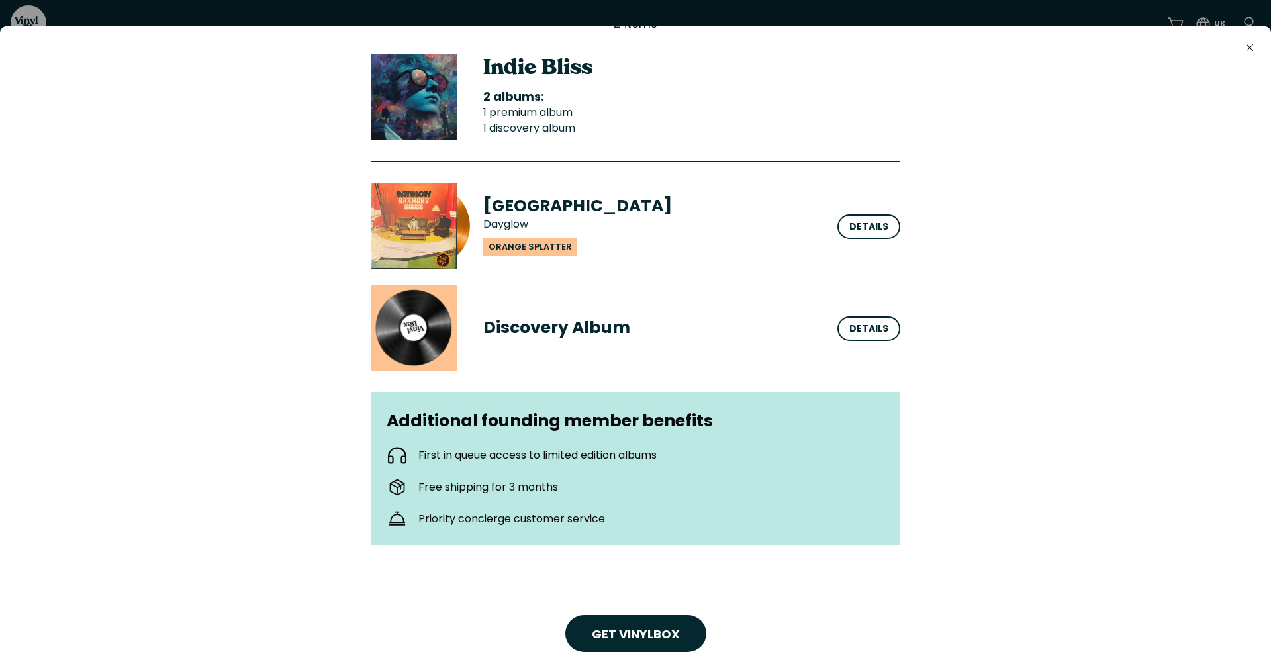
scroll to position [71, 0]
click at [1248, 49] on icon "Close" at bounding box center [1249, 47] width 11 height 11
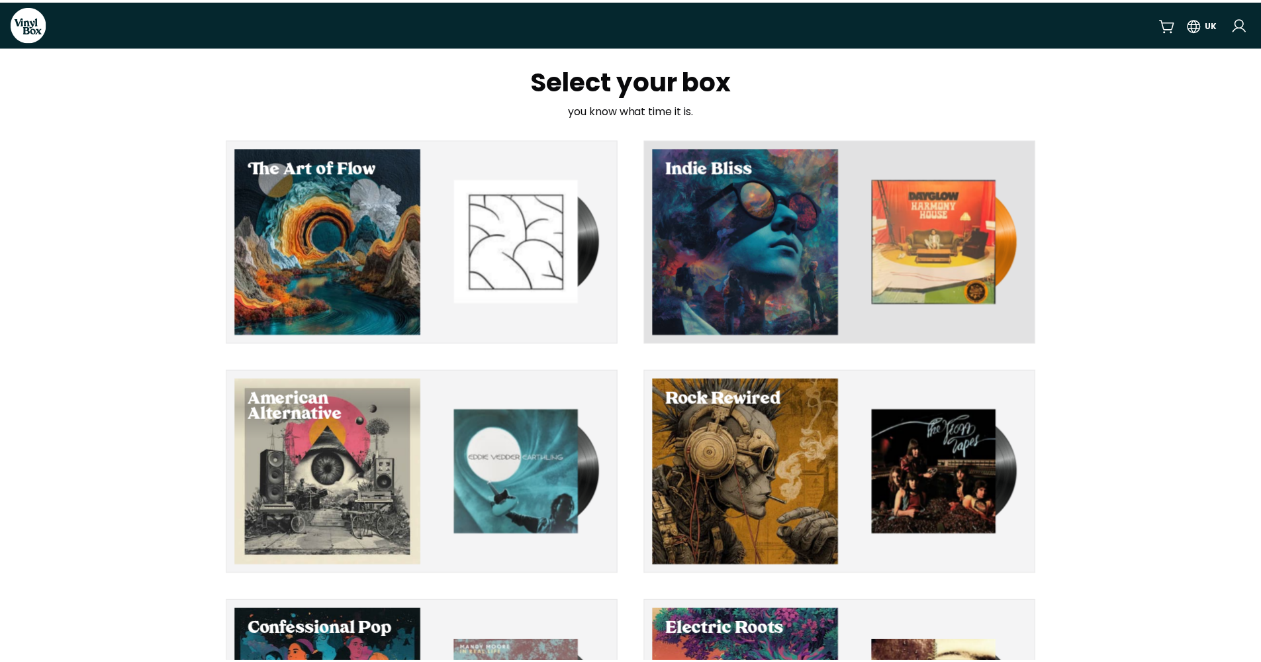
scroll to position [144, 0]
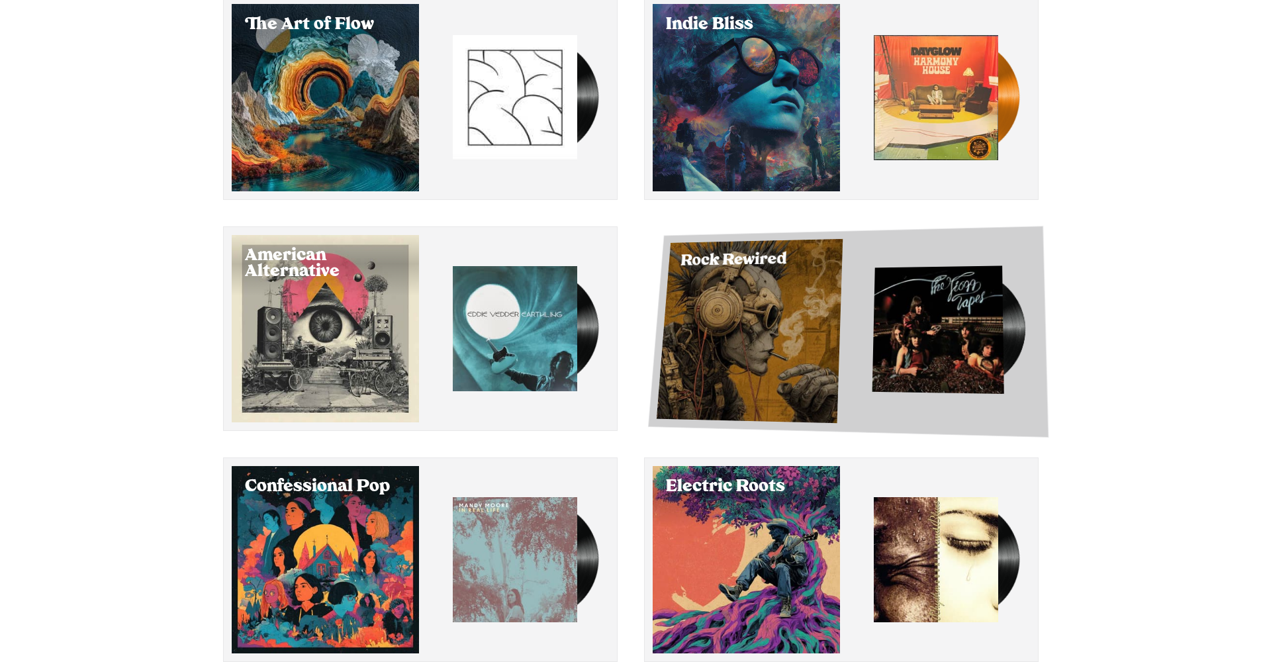
click at [721, 388] on div "Select Rock Rewired" at bounding box center [749, 331] width 186 height 184
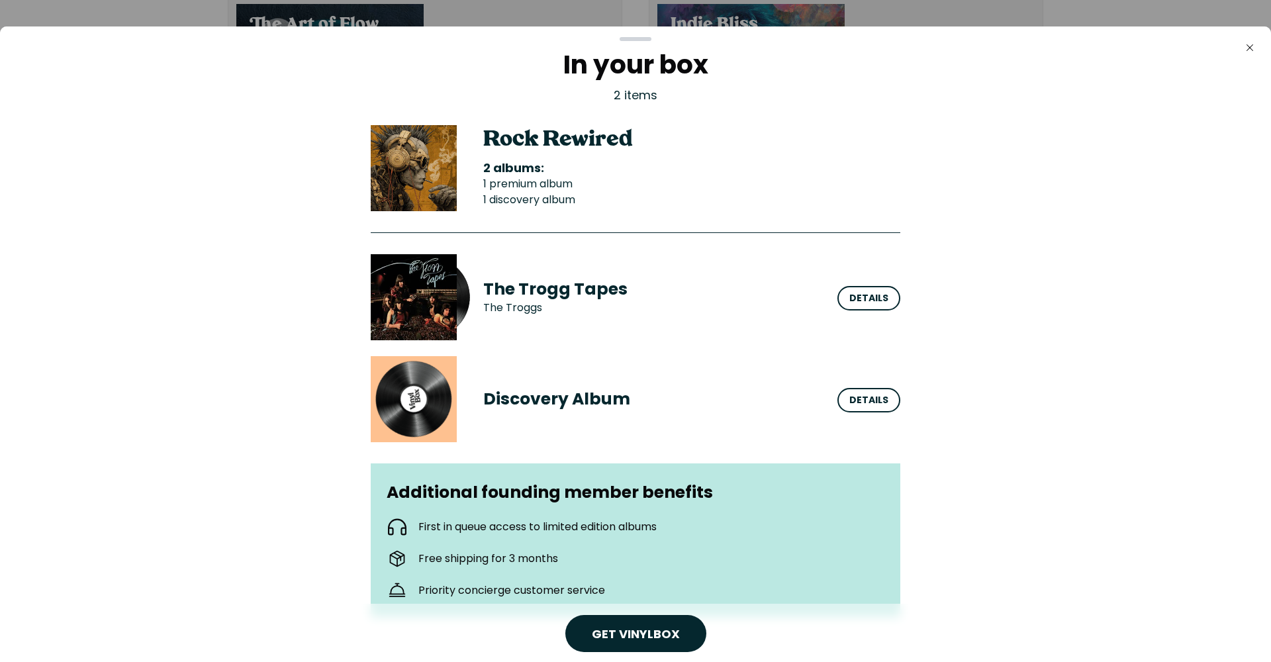
click at [1038, 290] on div "In your box 2 items Rock Rewired 2 albums: 1 premium album 1 discovery album Th…" at bounding box center [636, 387] width 1250 height 671
click at [1249, 48] on icon "Close" at bounding box center [1249, 47] width 11 height 11
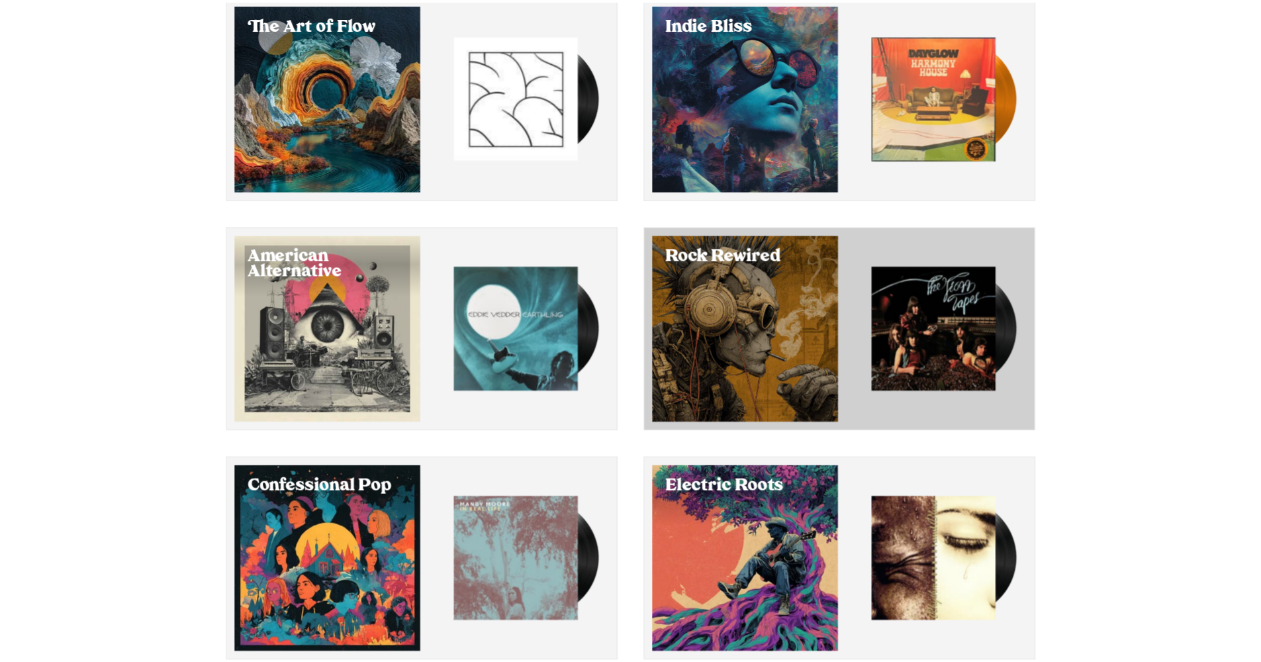
scroll to position [144, 0]
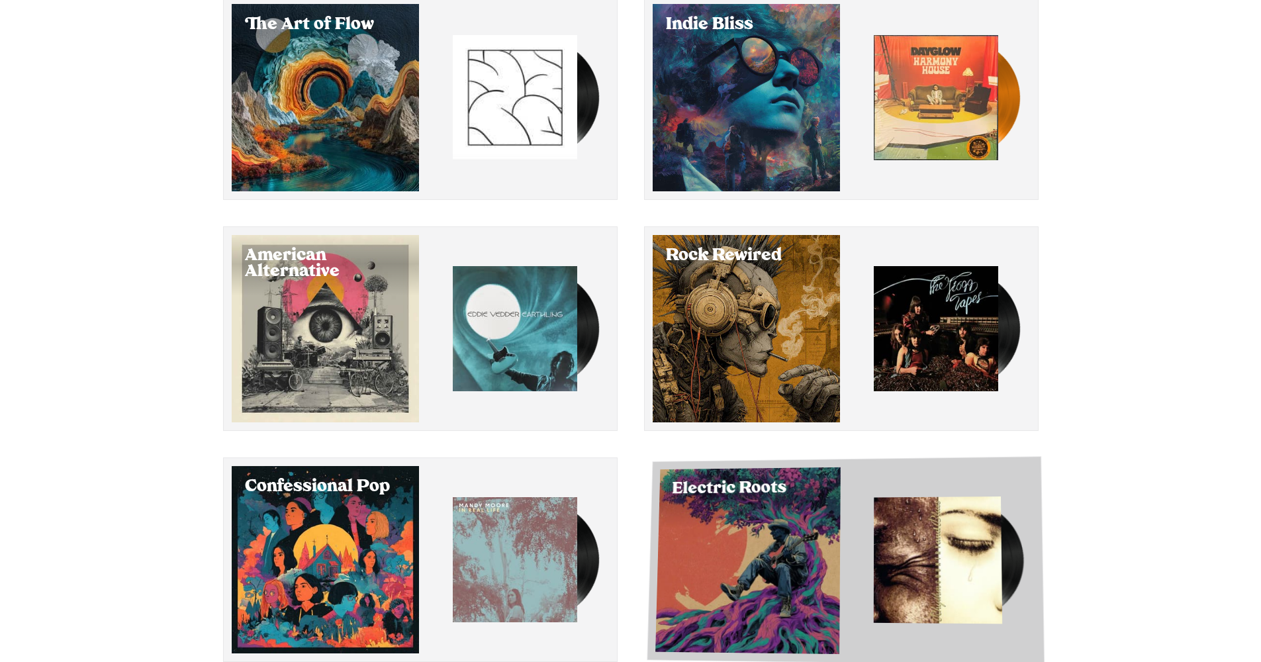
click at [780, 583] on div "Select Electric Roots" at bounding box center [747, 560] width 185 height 187
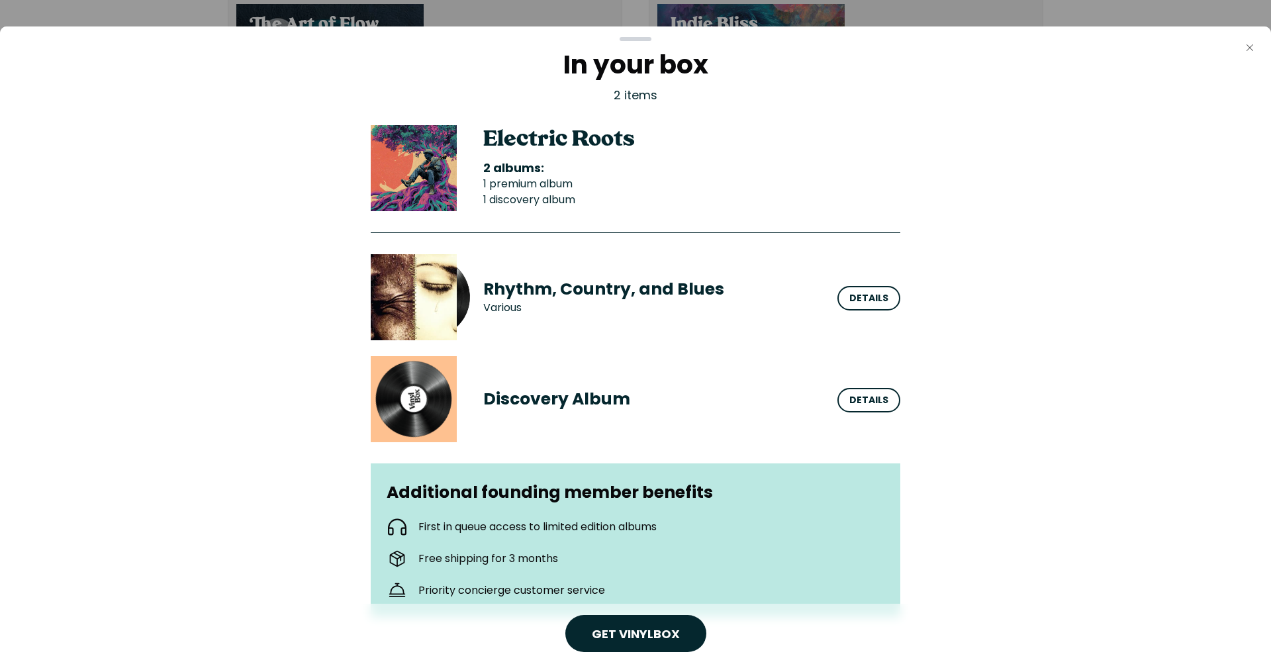
click at [1248, 44] on icon "Close" at bounding box center [1249, 47] width 11 height 11
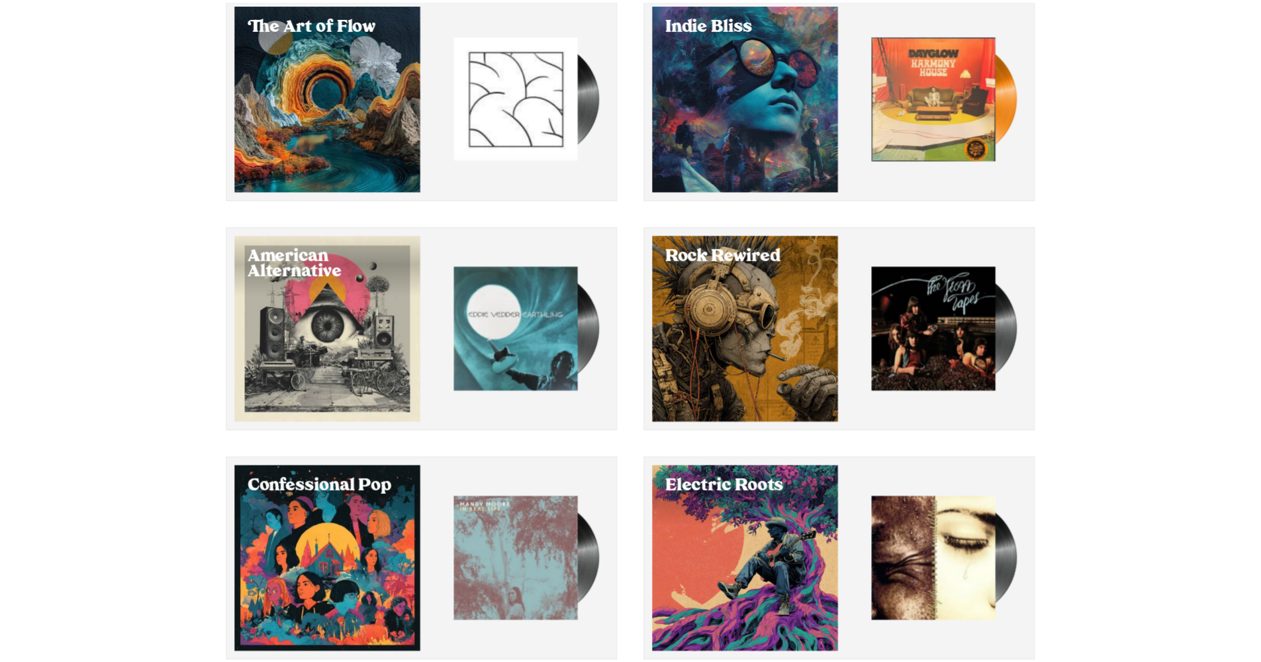
scroll to position [144, 0]
